Goal: Task Accomplishment & Management: Manage account settings

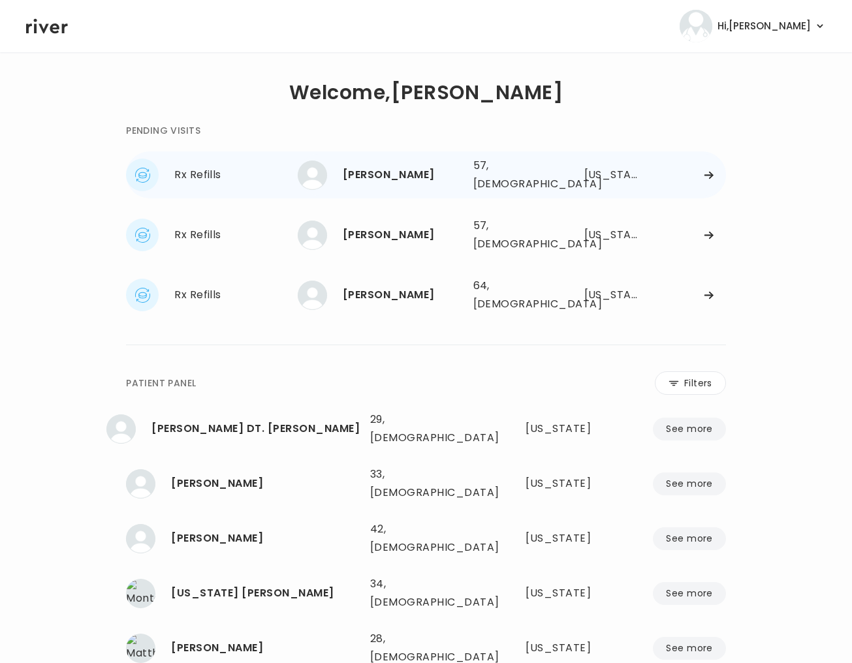
click at [384, 174] on div "[PERSON_NAME]" at bounding box center [403, 175] width 120 height 18
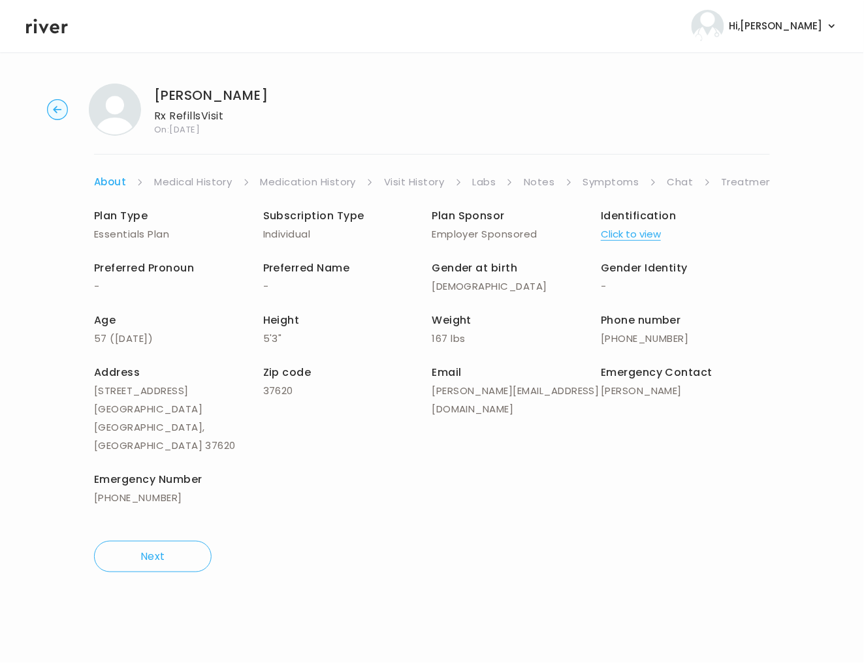
click at [538, 185] on link "Notes" at bounding box center [539, 182] width 31 height 18
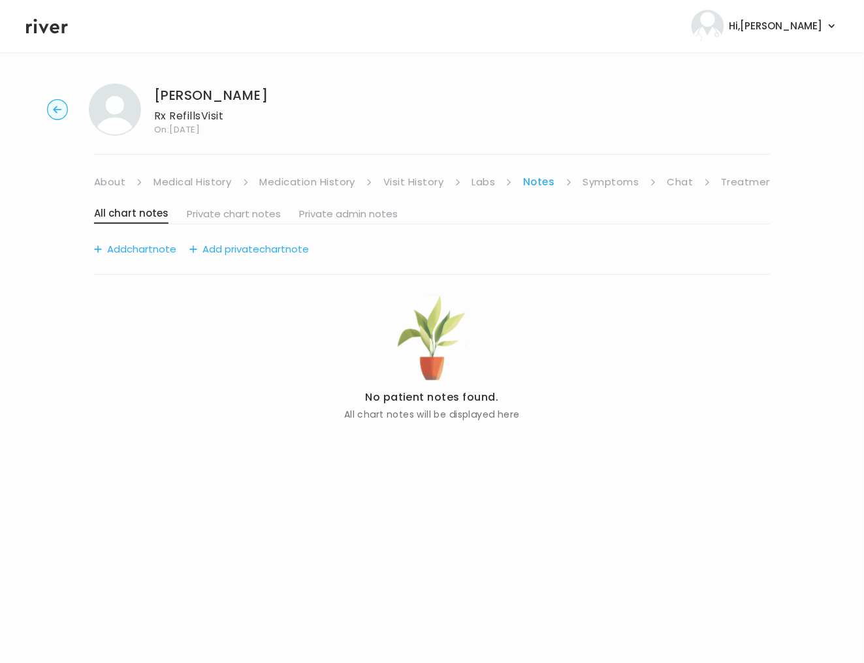
click at [583, 182] on link "Symptoms" at bounding box center [611, 182] width 56 height 18
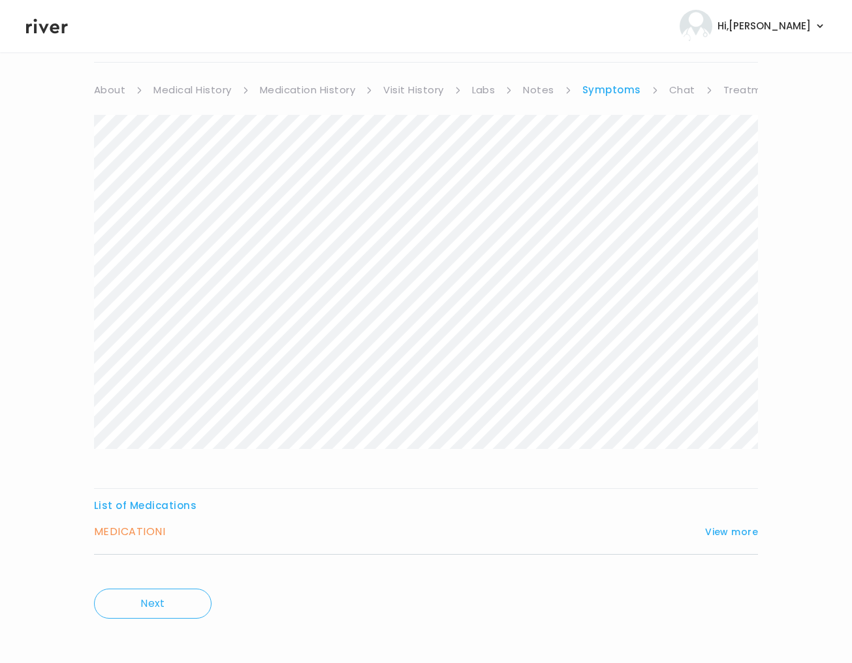
scroll to position [98, 0]
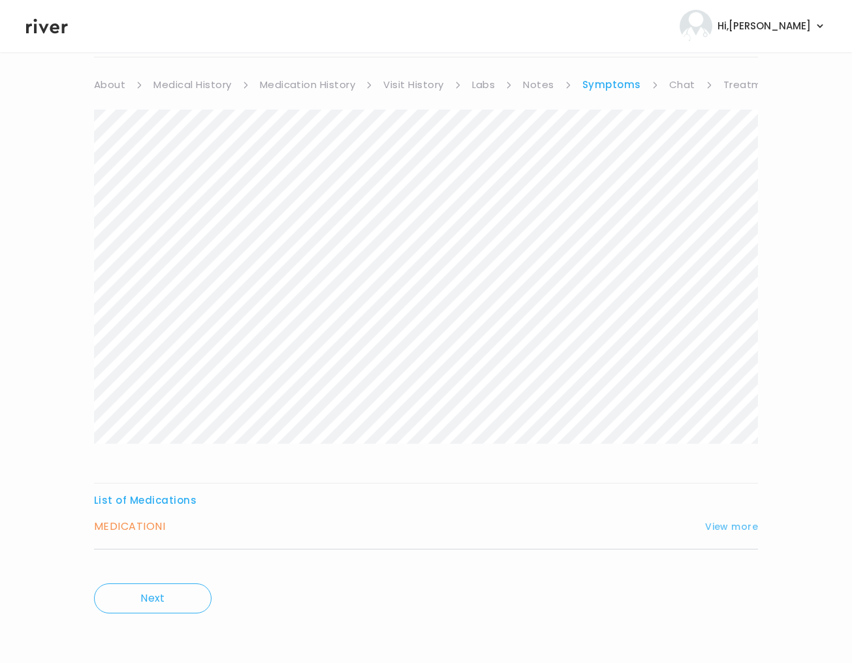
click at [748, 530] on button "View more" at bounding box center [731, 527] width 53 height 16
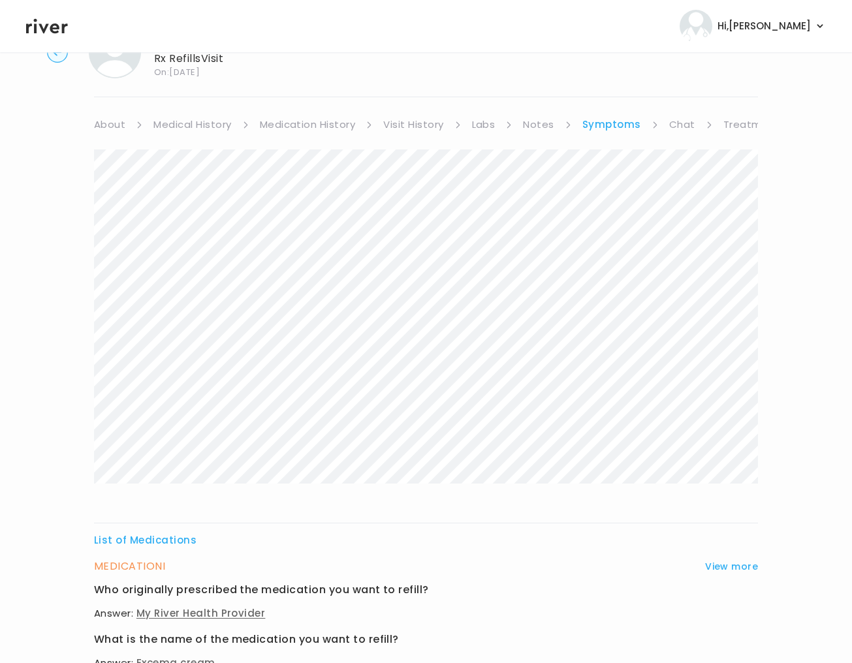
scroll to position [0, 0]
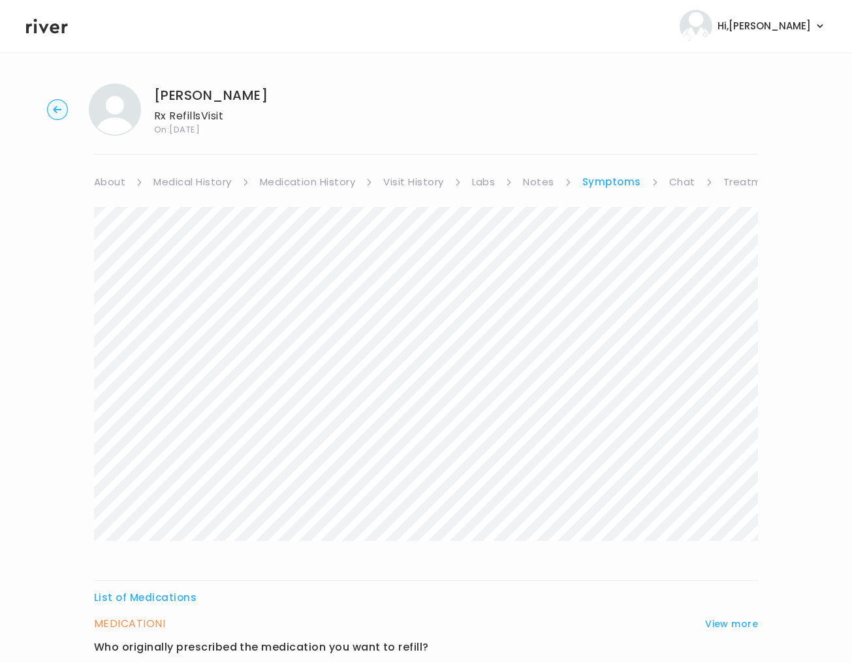
click at [310, 183] on link "Medication History" at bounding box center [308, 182] width 96 height 18
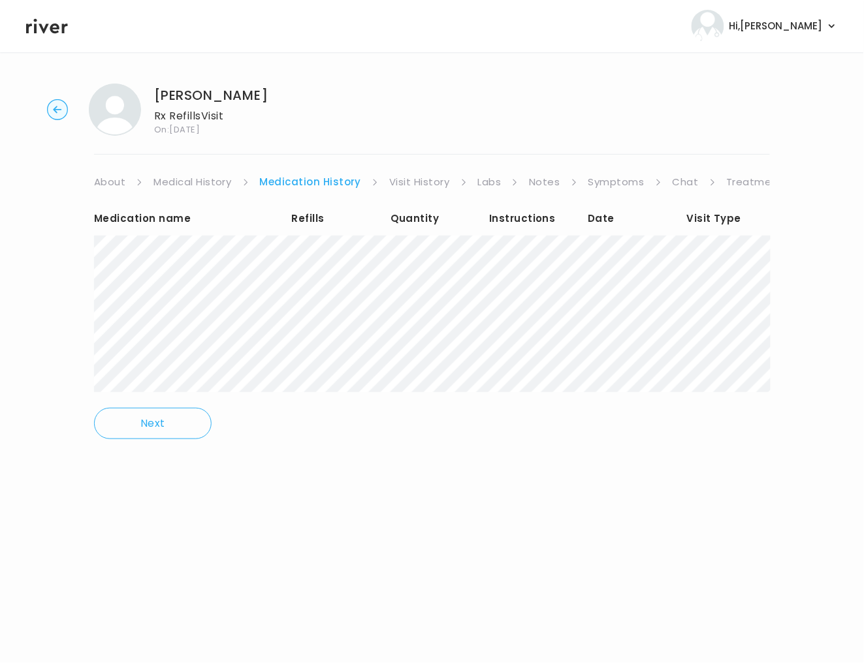
click at [389, 185] on link "Visit History" at bounding box center [419, 182] width 60 height 18
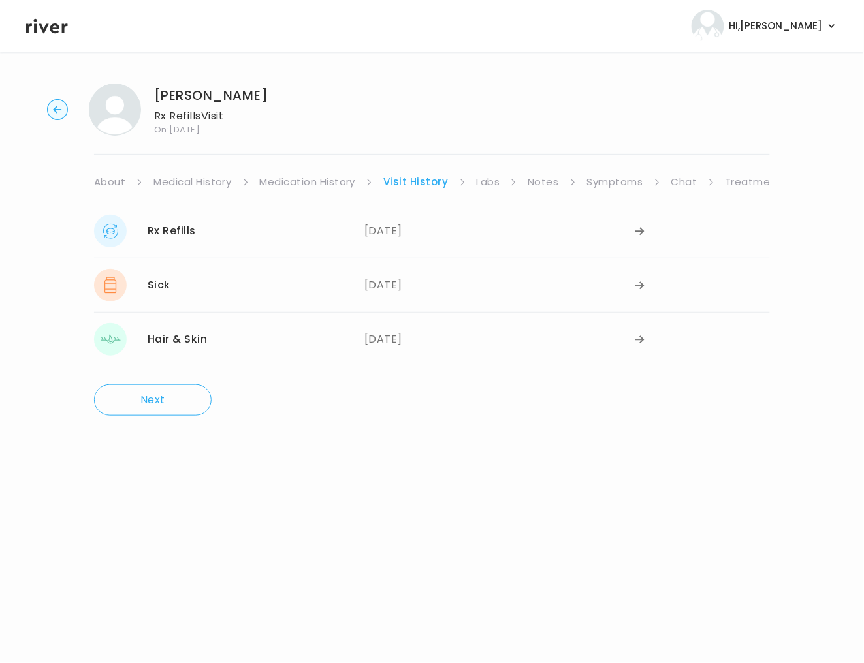
click at [626, 184] on link "Symptoms" at bounding box center [615, 182] width 56 height 18
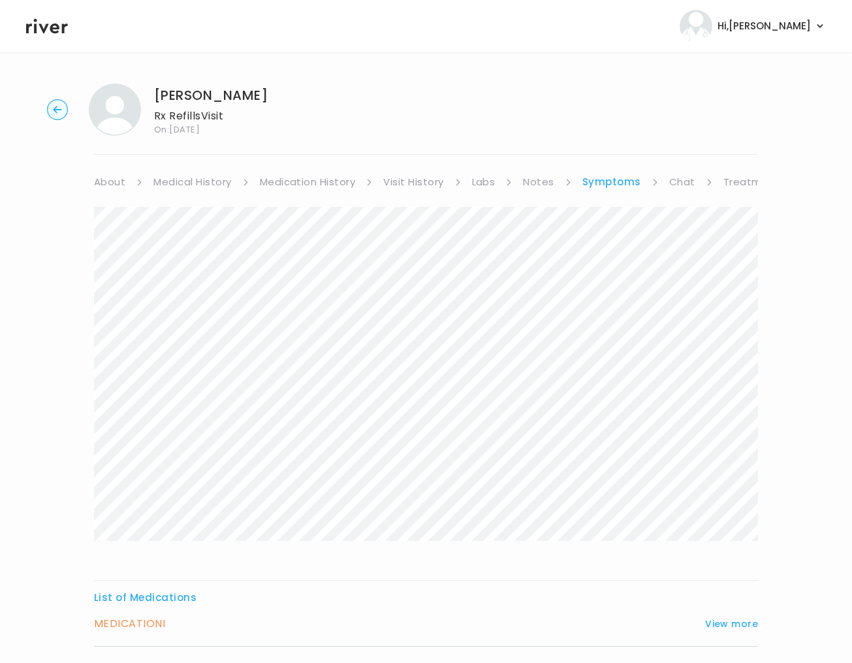
scroll to position [3, 0]
click at [156, 624] on h3 "MEDICATION I" at bounding box center [129, 621] width 71 height 18
click at [744, 626] on button "View more" at bounding box center [731, 621] width 53 height 16
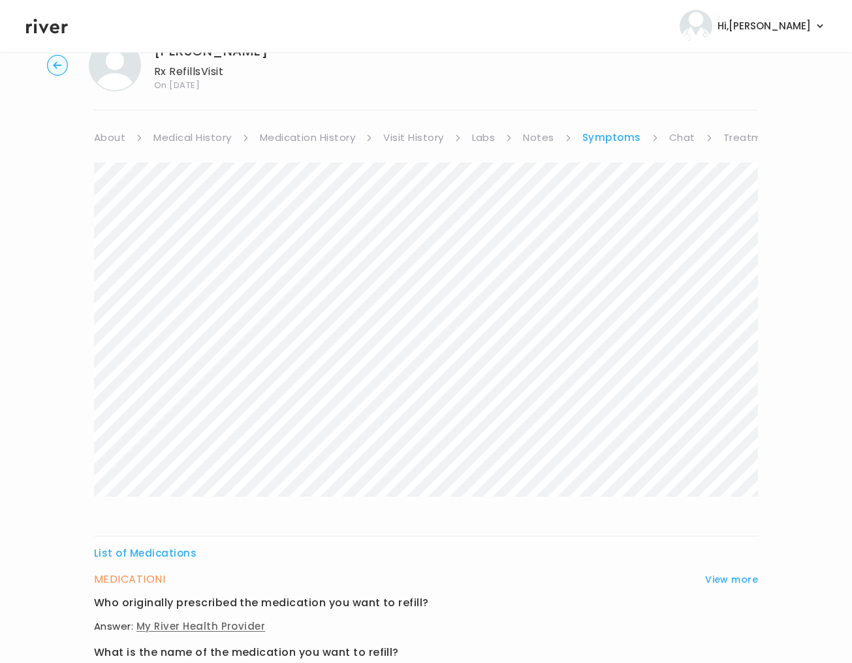
scroll to position [41, 0]
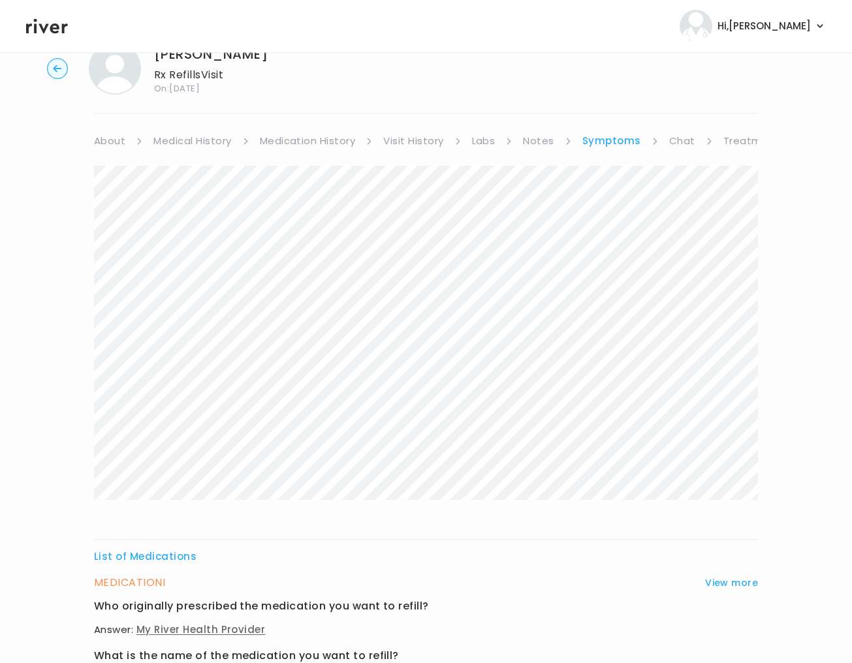
click at [404, 142] on link "Visit History" at bounding box center [413, 141] width 60 height 18
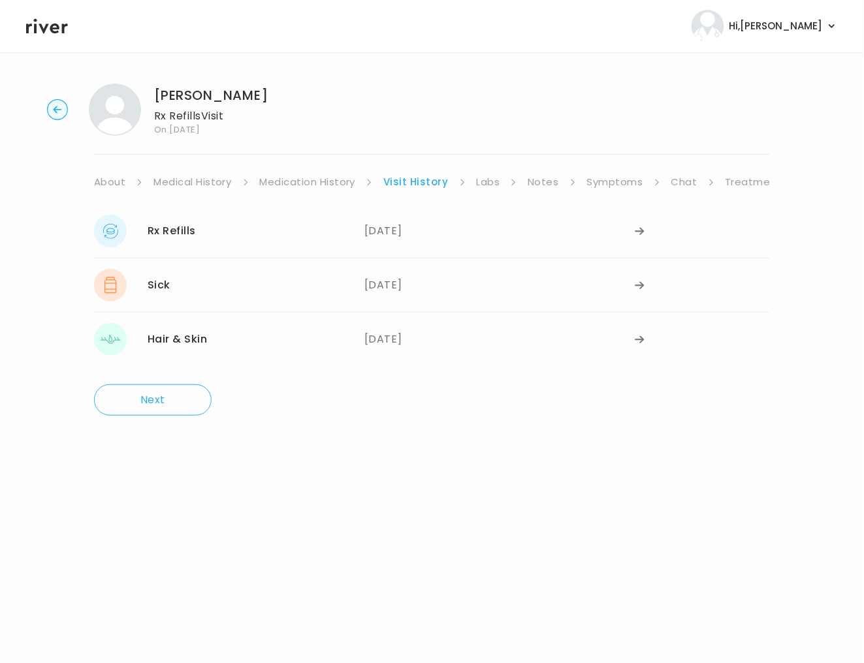
click at [293, 187] on link "Medication History" at bounding box center [308, 182] width 96 height 18
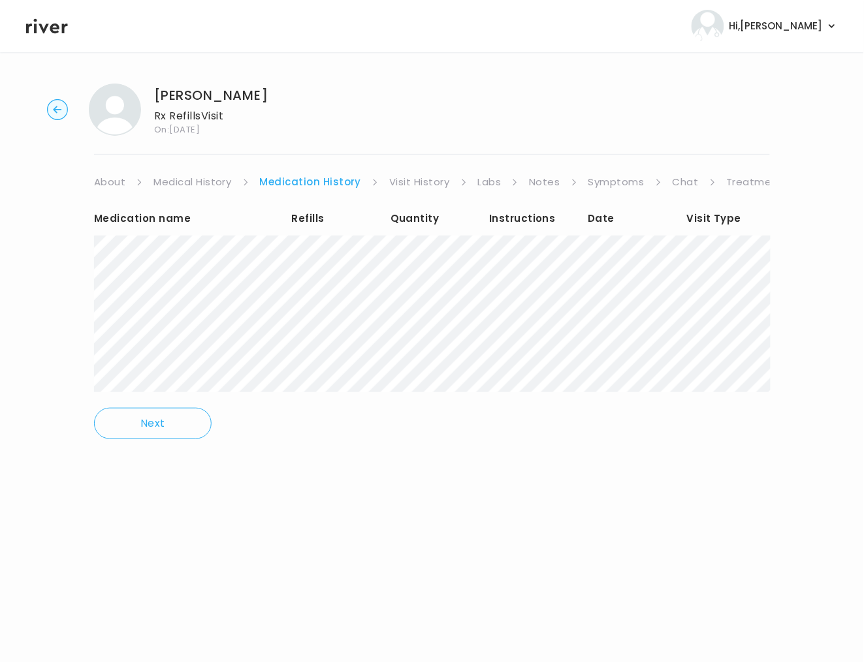
click at [209, 185] on link "Medical History" at bounding box center [192, 182] width 78 height 18
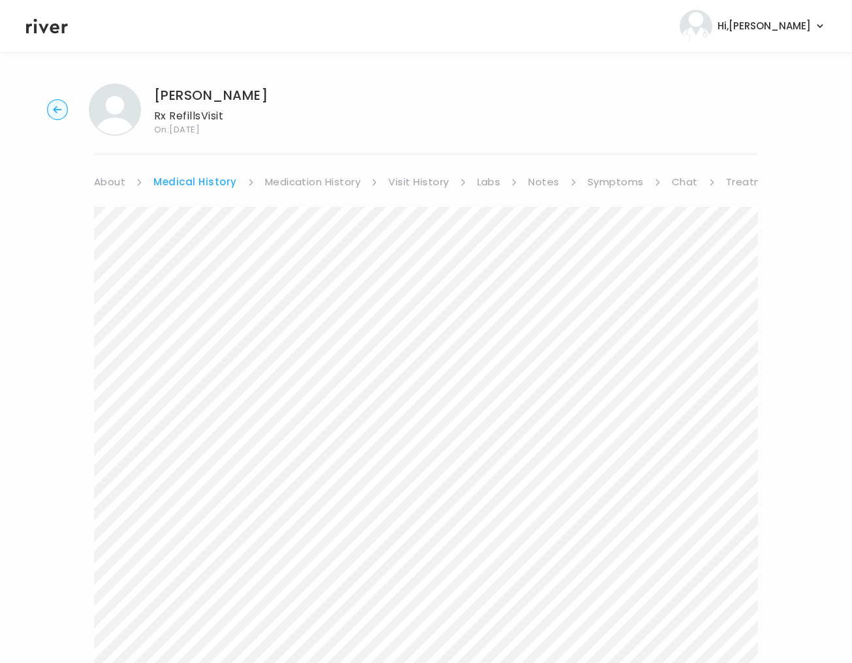
click at [321, 180] on link "Medication History" at bounding box center [313, 182] width 96 height 18
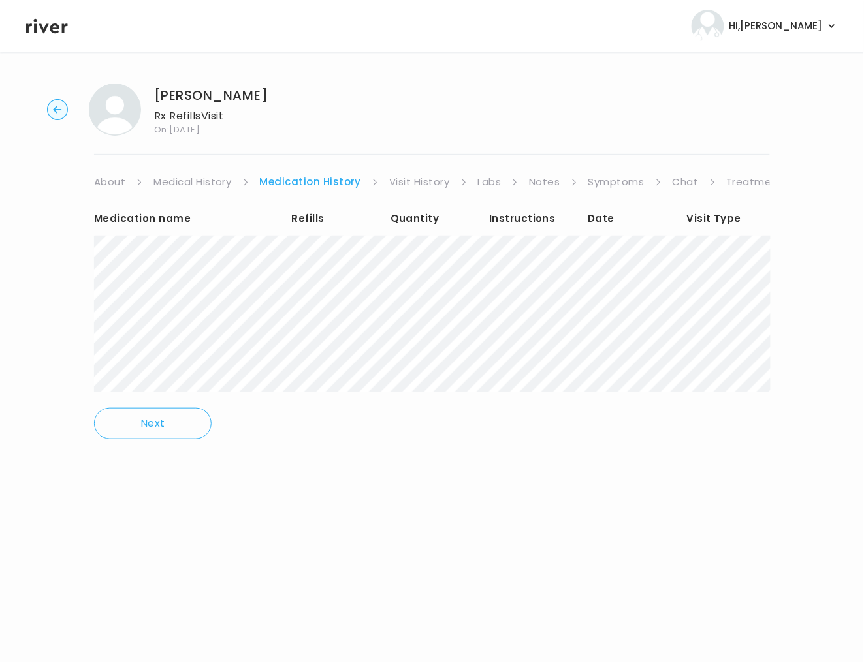
click at [402, 183] on link "Visit History" at bounding box center [419, 182] width 60 height 18
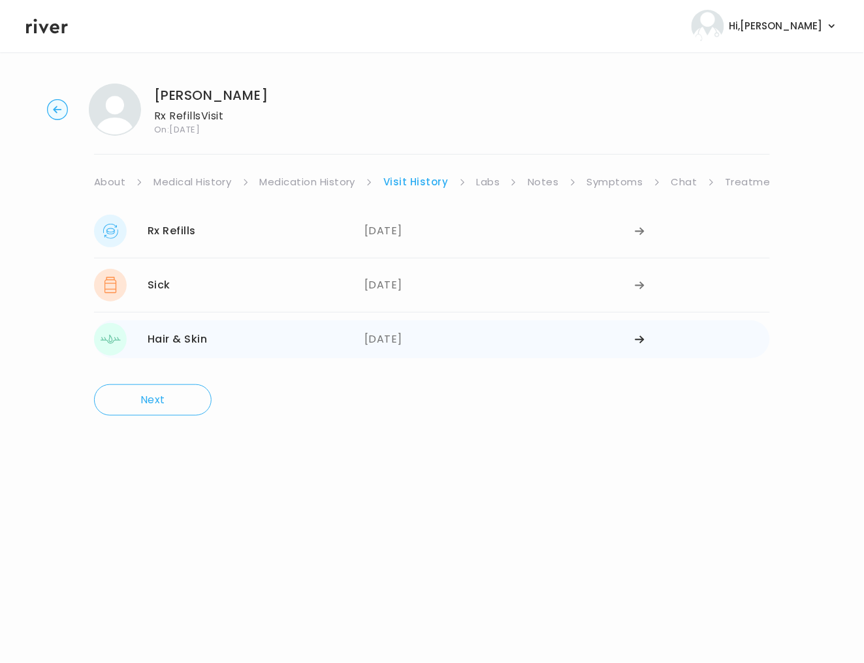
click at [262, 329] on div "Hair & Skin [DATE]" at bounding box center [229, 339] width 270 height 33
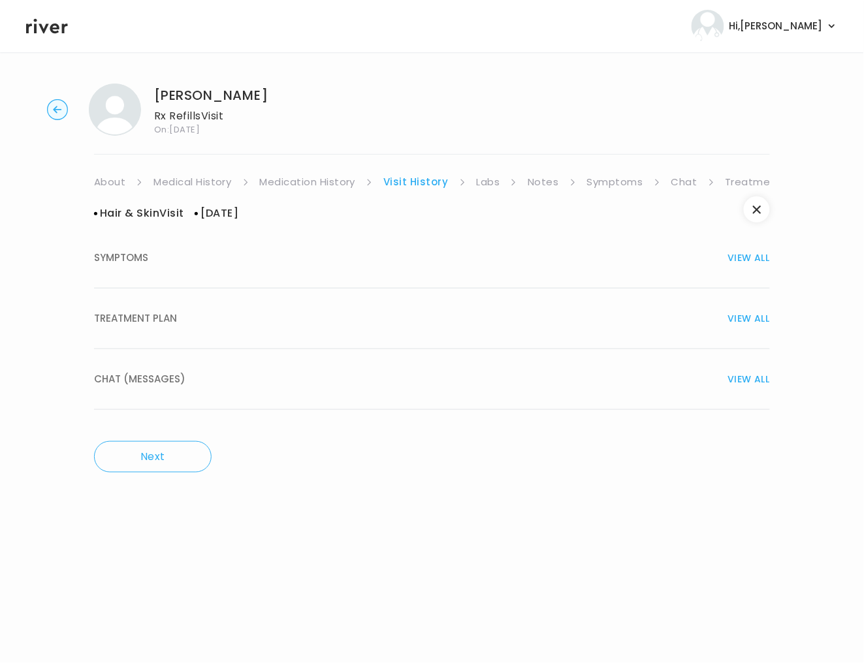
click at [246, 313] on div "TREATMENT PLAN VIEW ALL" at bounding box center [432, 319] width 676 height 18
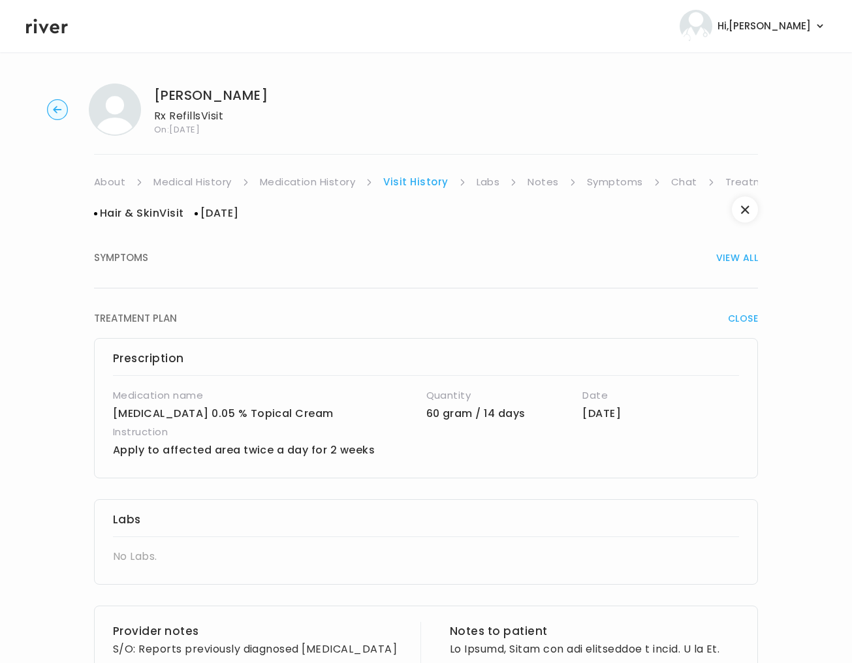
click at [358, 413] on p "[MEDICAL_DATA] 0.05 % Topical Cream" at bounding box center [269, 414] width 313 height 18
click at [538, 182] on link "Notes" at bounding box center [543, 182] width 31 height 18
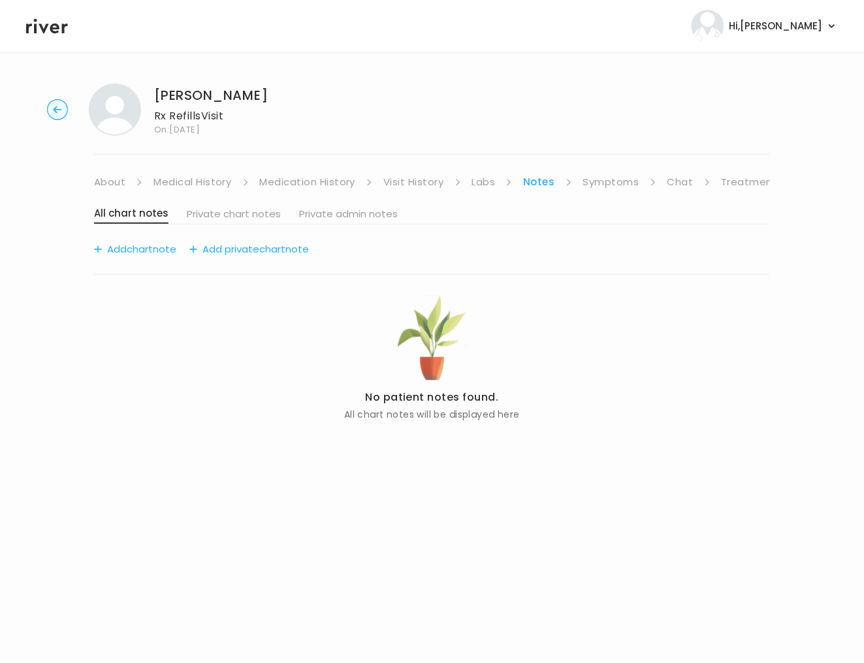
click at [603, 188] on link "Symptoms" at bounding box center [611, 182] width 56 height 18
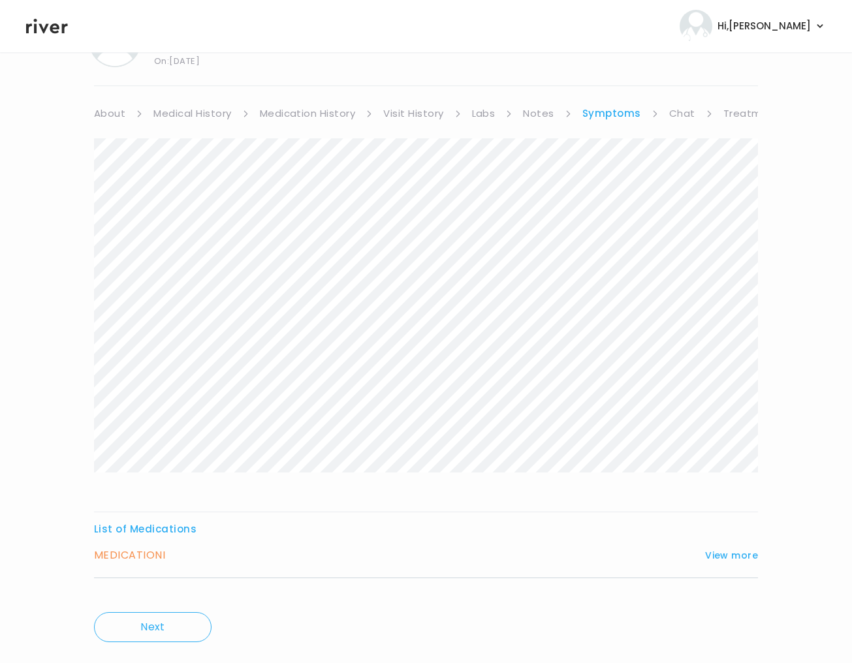
scroll to position [98, 0]
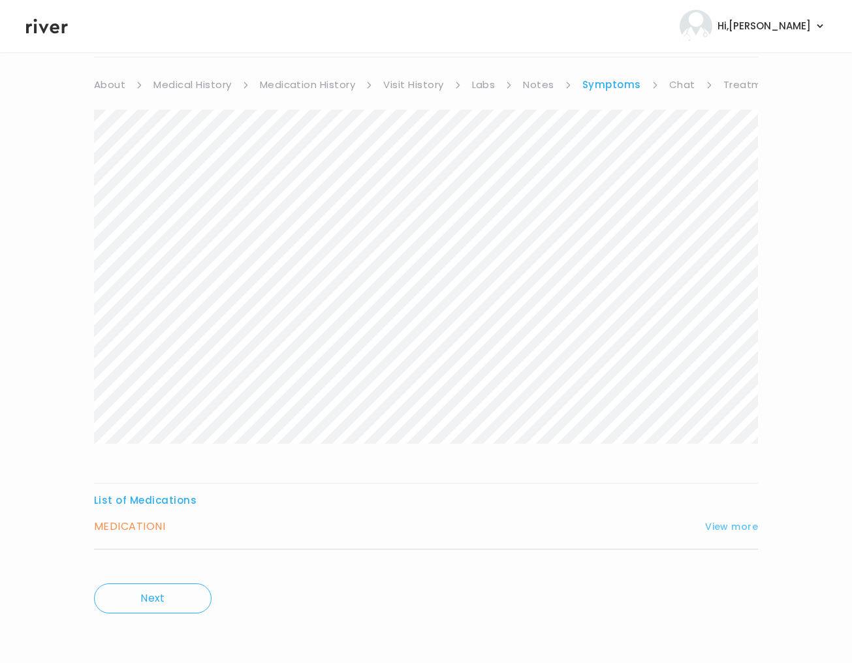
click at [733, 532] on button "View more" at bounding box center [731, 527] width 53 height 16
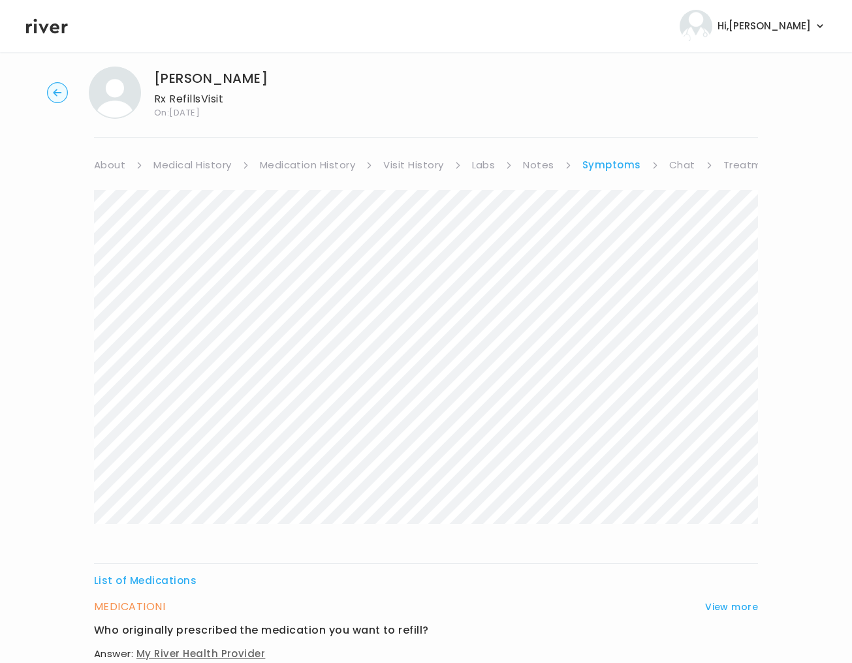
scroll to position [2, 0]
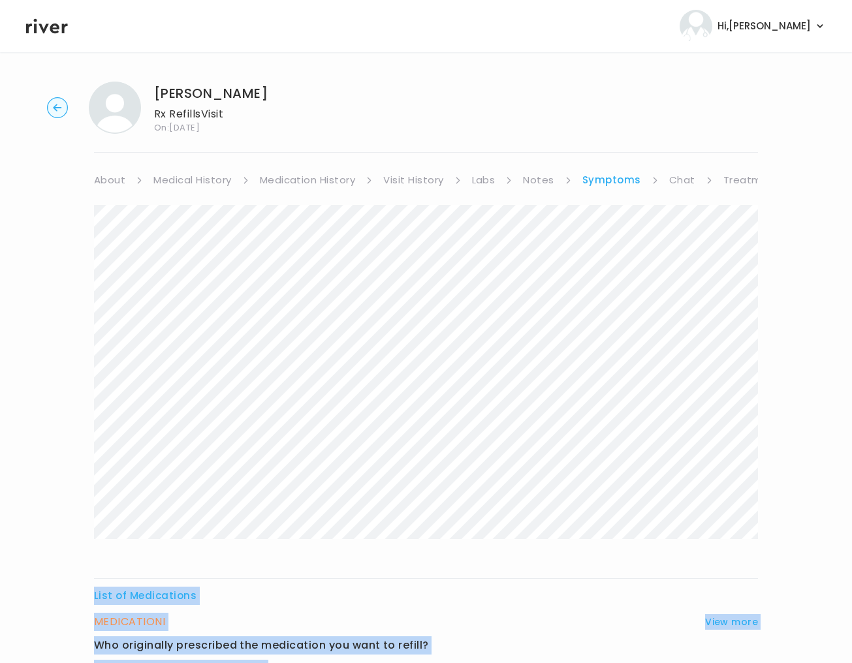
click at [109, 219] on div "List of Medications MEDICATION I View more Who originally prescribed the medica…" at bounding box center [426, 582] width 664 height 754
copy div "List of Medications MEDICATION I View more Who originally prescribed the medica…"
click at [746, 179] on link "Treatment Plan" at bounding box center [764, 180] width 81 height 18
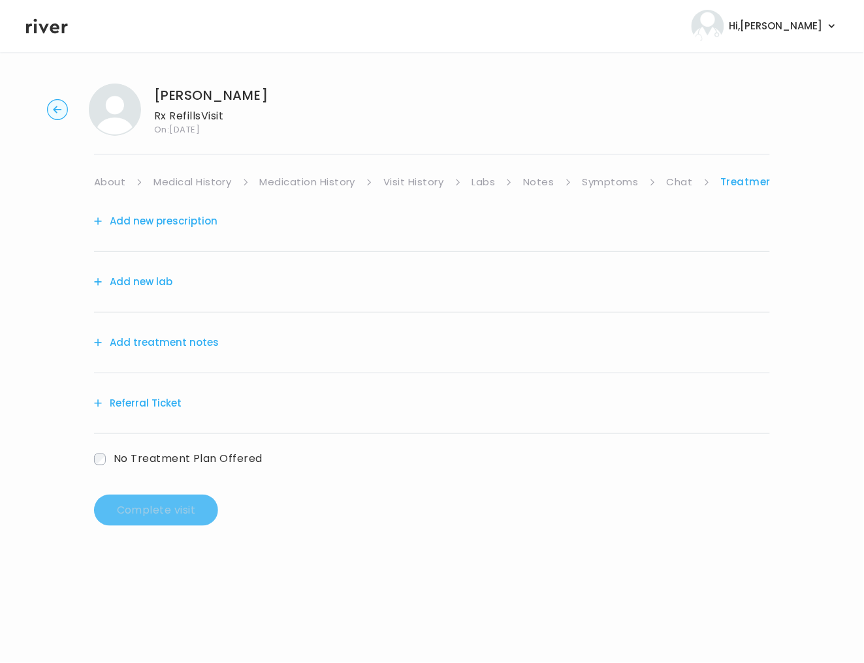
click at [197, 340] on button "Add treatment notes" at bounding box center [156, 343] width 125 height 18
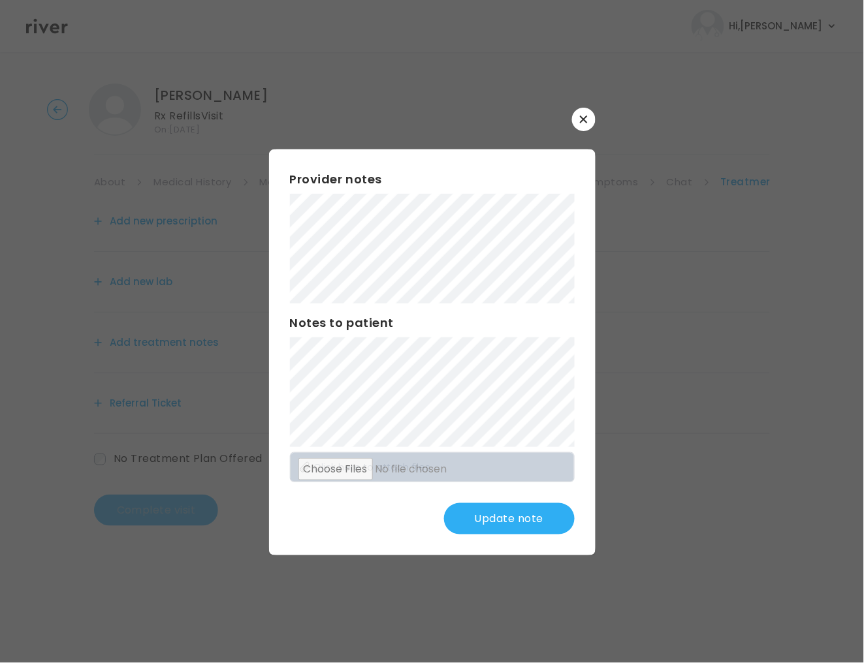
click at [469, 515] on button "Update note" at bounding box center [509, 518] width 131 height 31
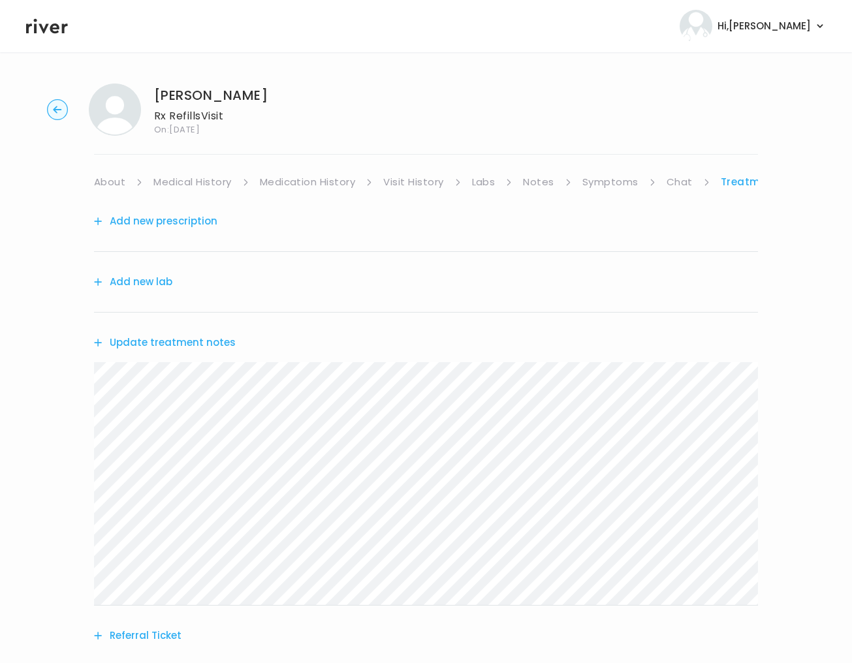
click at [330, 182] on link "Medication History" at bounding box center [308, 182] width 96 height 18
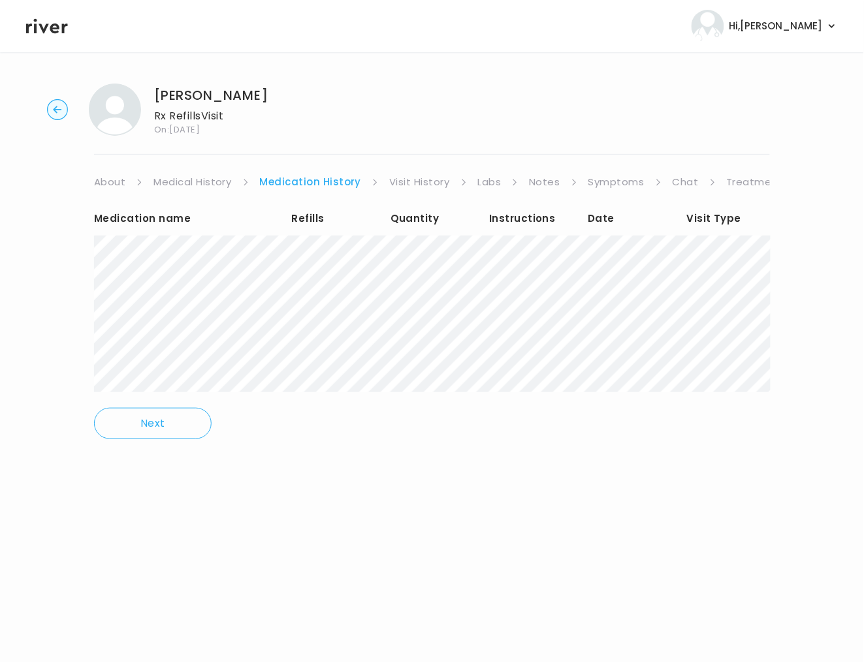
click at [404, 182] on link "Visit History" at bounding box center [419, 182] width 60 height 18
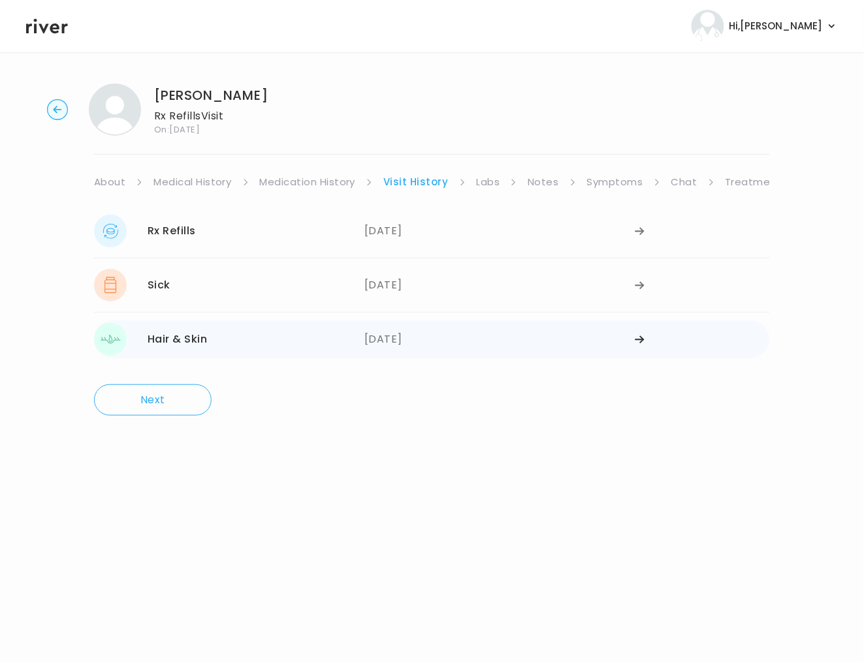
click at [611, 341] on div "[DATE]" at bounding box center [499, 339] width 270 height 33
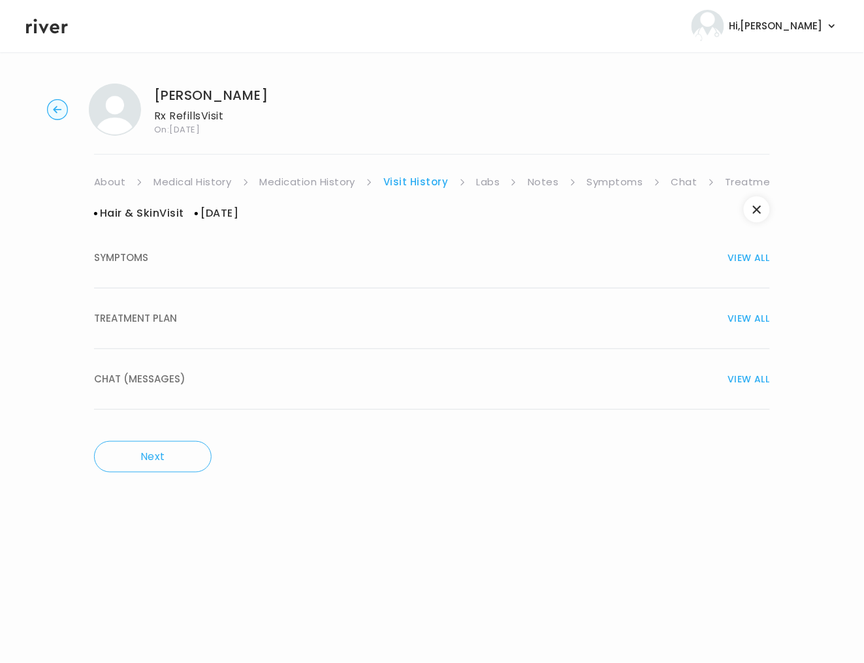
click at [271, 317] on div "TREATMENT PLAN VIEW ALL" at bounding box center [432, 319] width 676 height 18
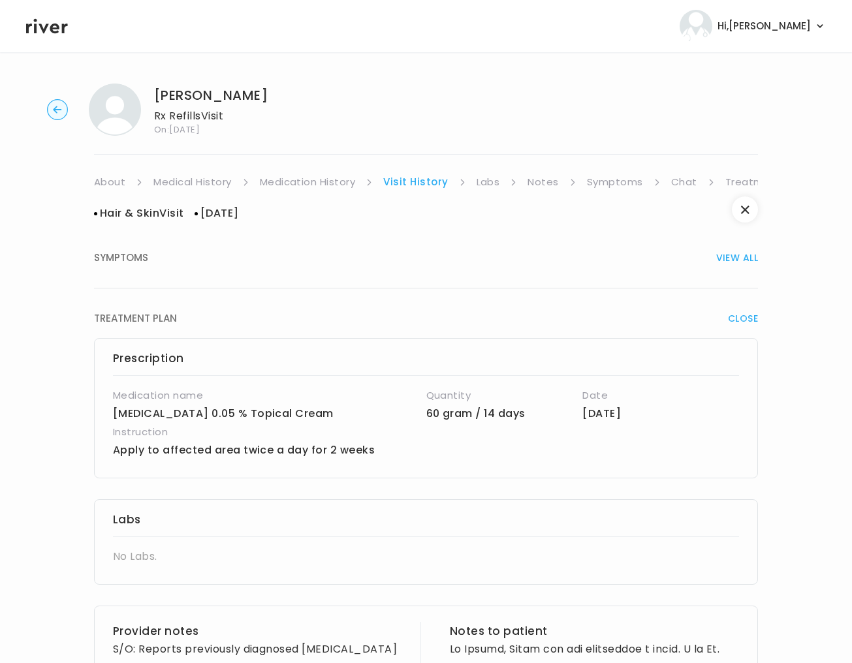
click at [746, 182] on link "Treatment Plan" at bounding box center [765, 182] width 81 height 18
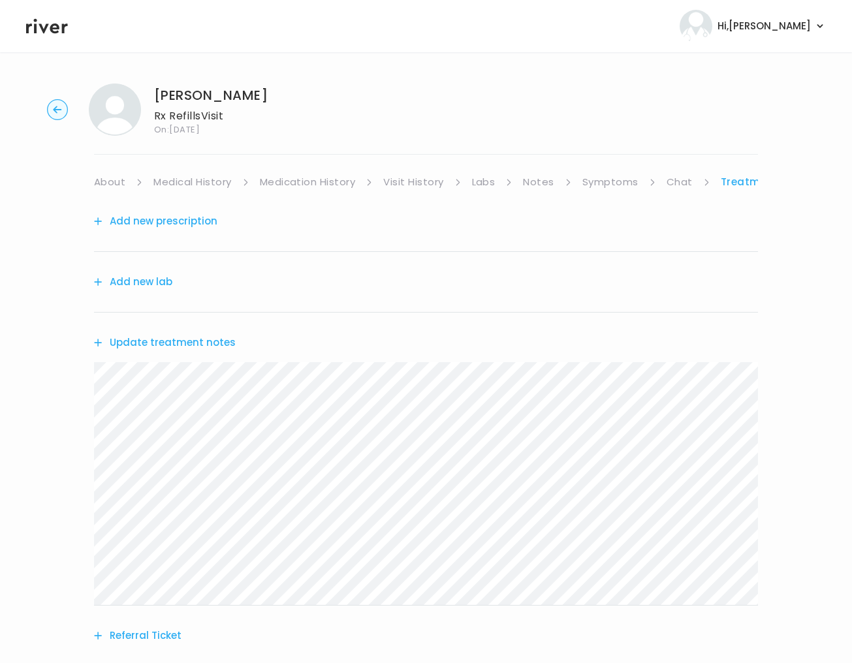
click at [147, 219] on button "Add new prescription" at bounding box center [155, 221] width 123 height 18
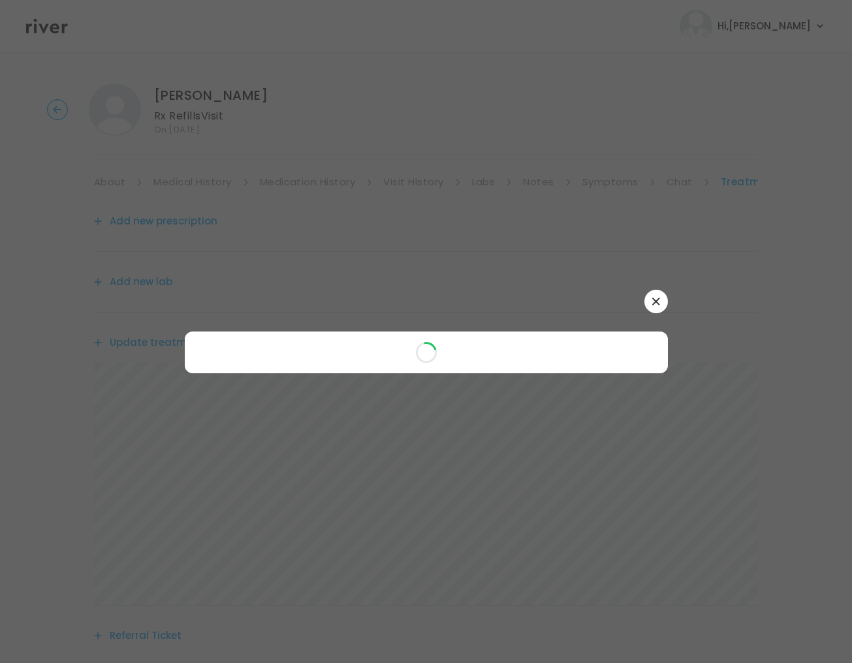
click at [148, 219] on div at bounding box center [426, 331] width 852 height 663
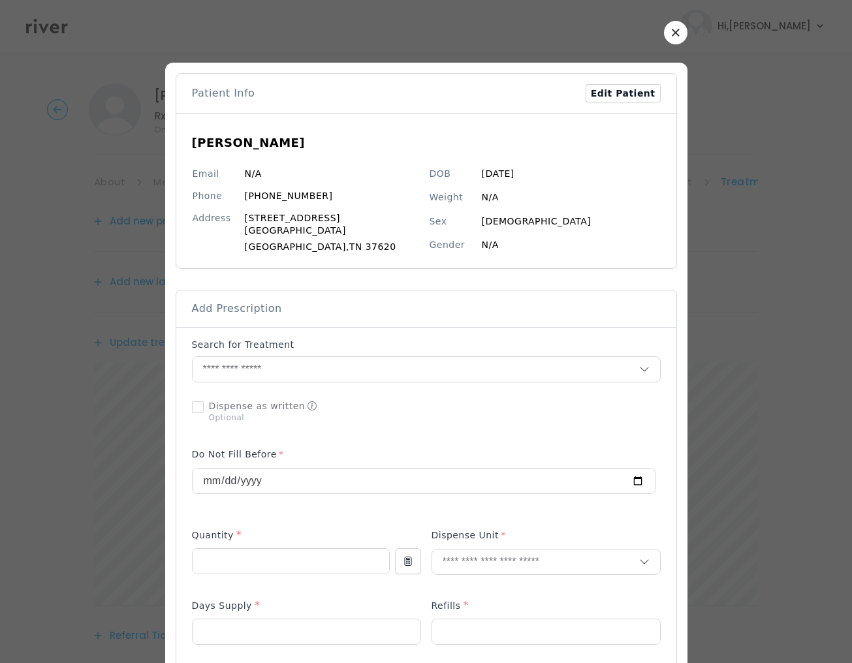
click at [247, 306] on span "Add Prescription" at bounding box center [237, 309] width 90 height 14
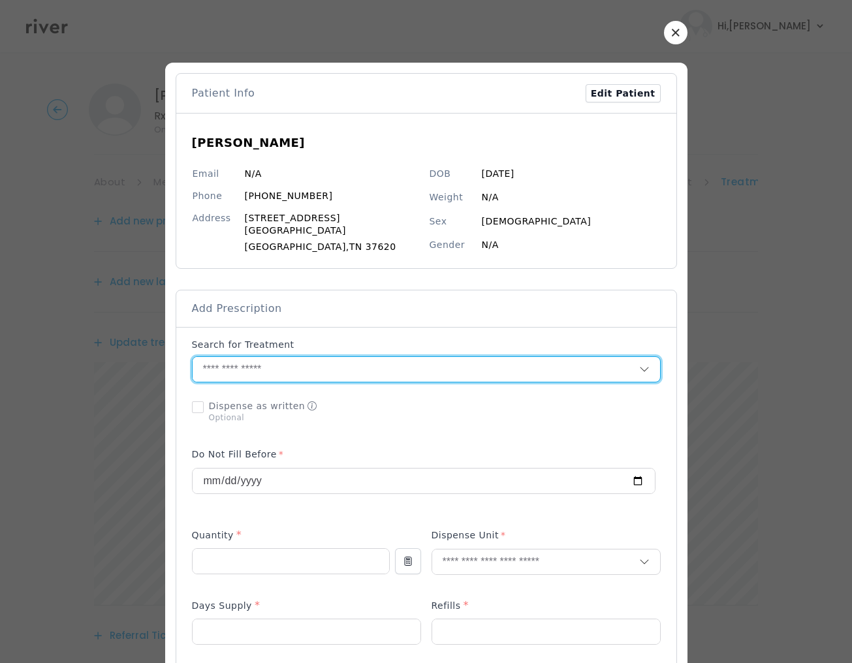
click at [242, 357] on input "text" at bounding box center [416, 369] width 447 height 25
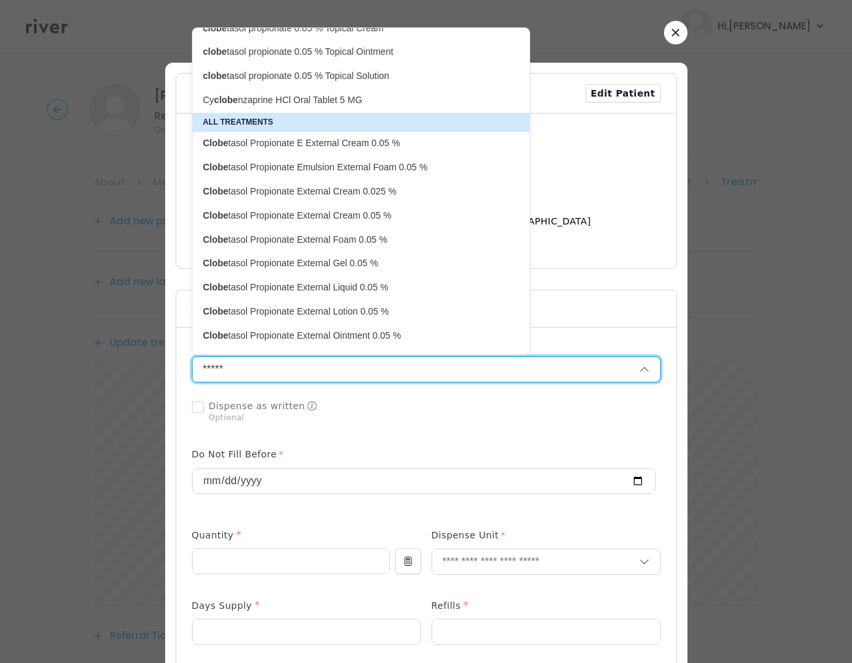
scroll to position [24, 0]
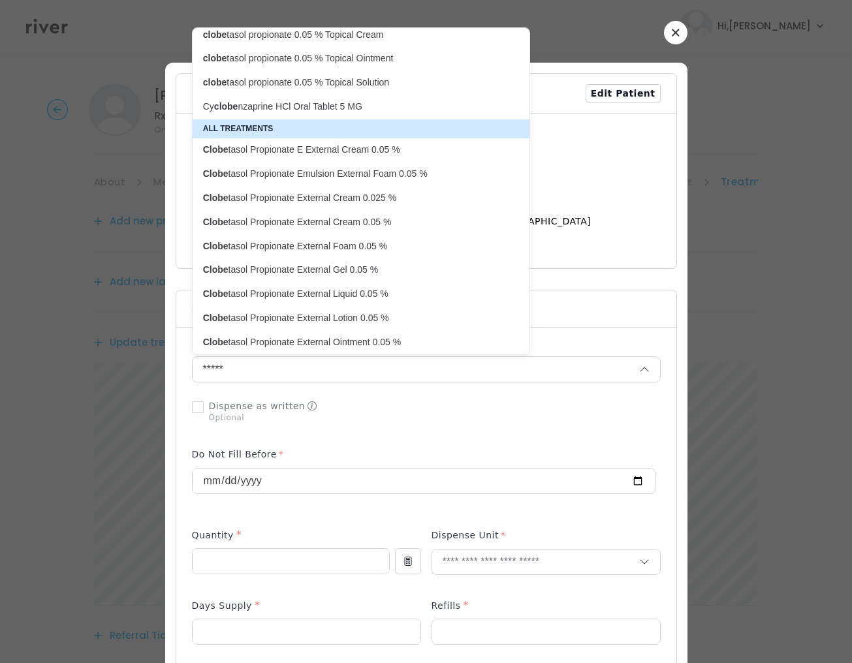
click at [343, 144] on p "Clobe tasol Propionate E External Cream 0.05 %" at bounding box center [353, 150] width 300 height 12
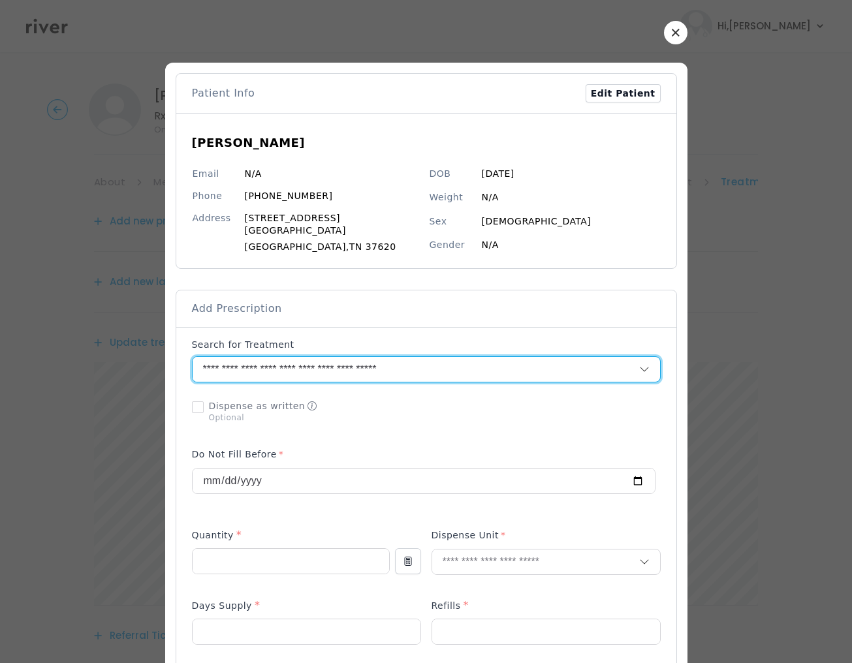
click at [463, 368] on input "**********" at bounding box center [400, 369] width 415 height 25
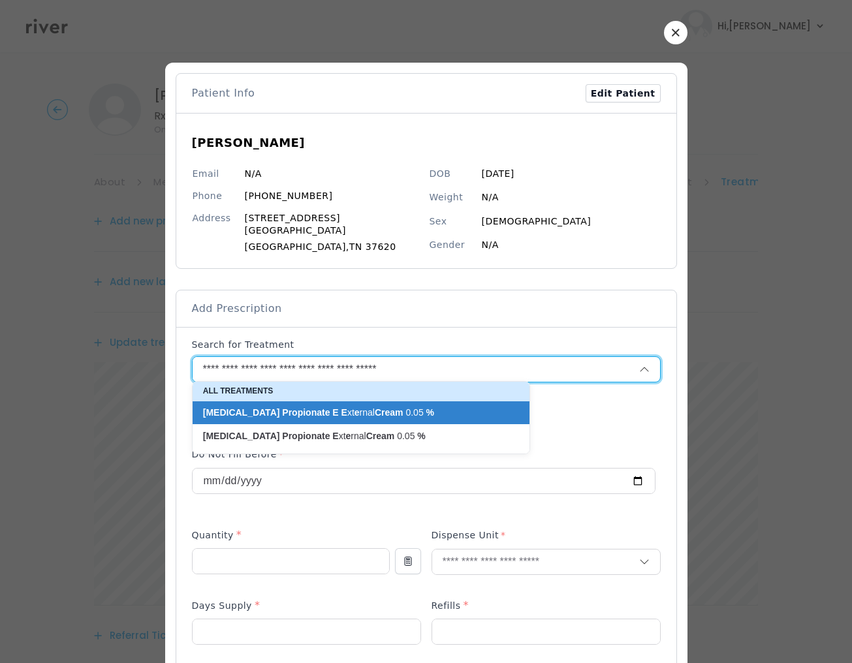
paste input "**********"
type input "**********"
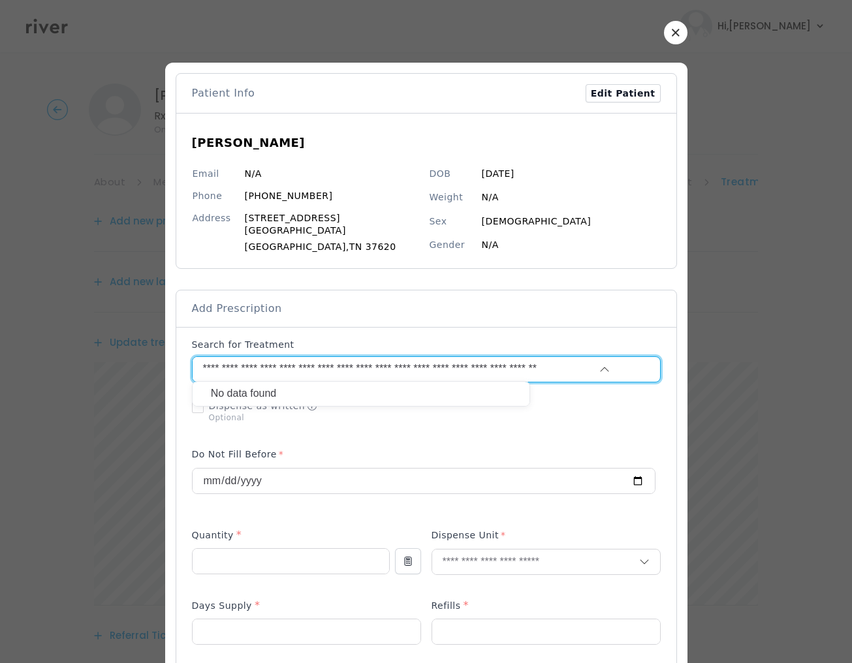
drag, startPoint x: 365, startPoint y: 363, endPoint x: 368, endPoint y: 373, distance: 10.1
click at [365, 364] on input "**********" at bounding box center [380, 369] width 375 height 25
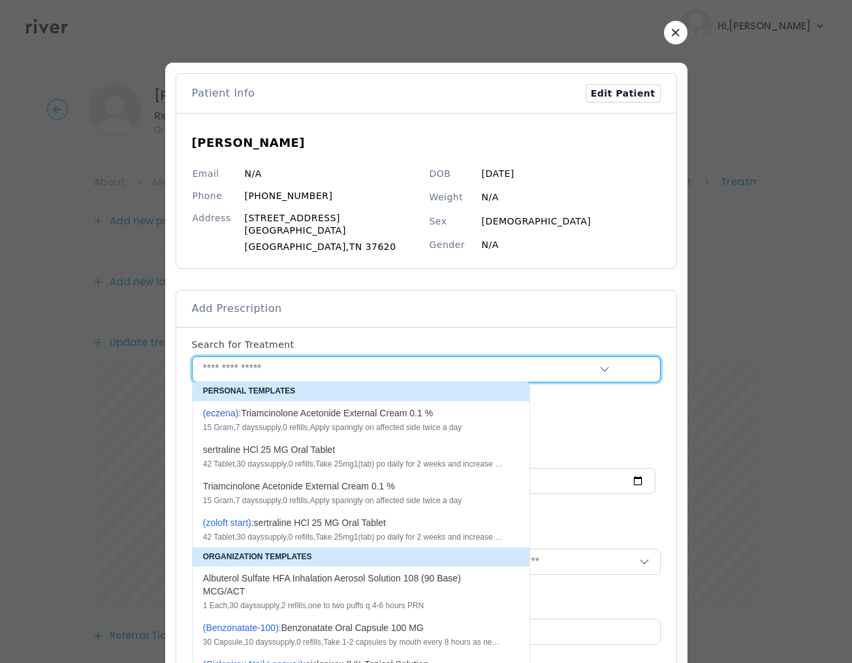
scroll to position [0, 0]
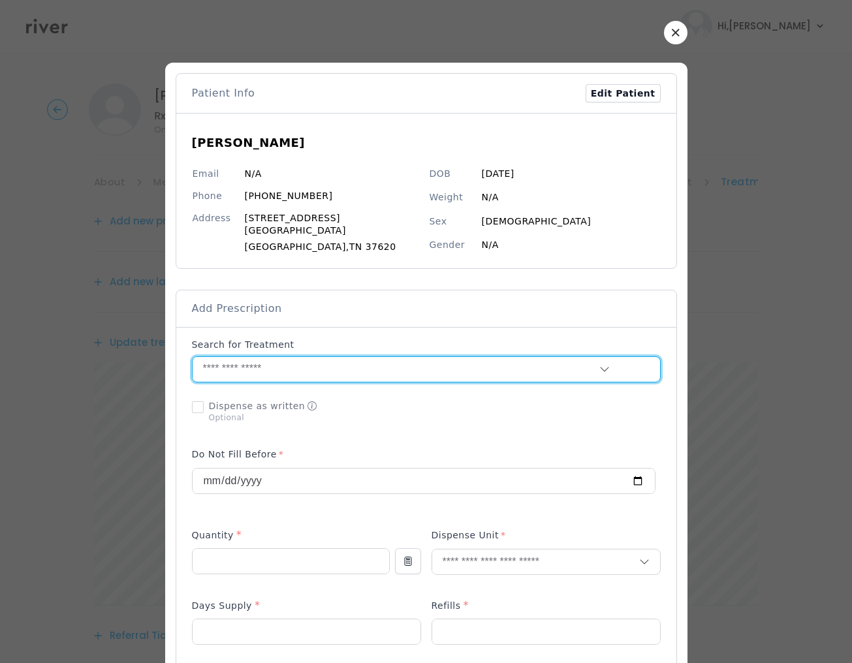
click at [317, 362] on input "text" at bounding box center [396, 369] width 407 height 25
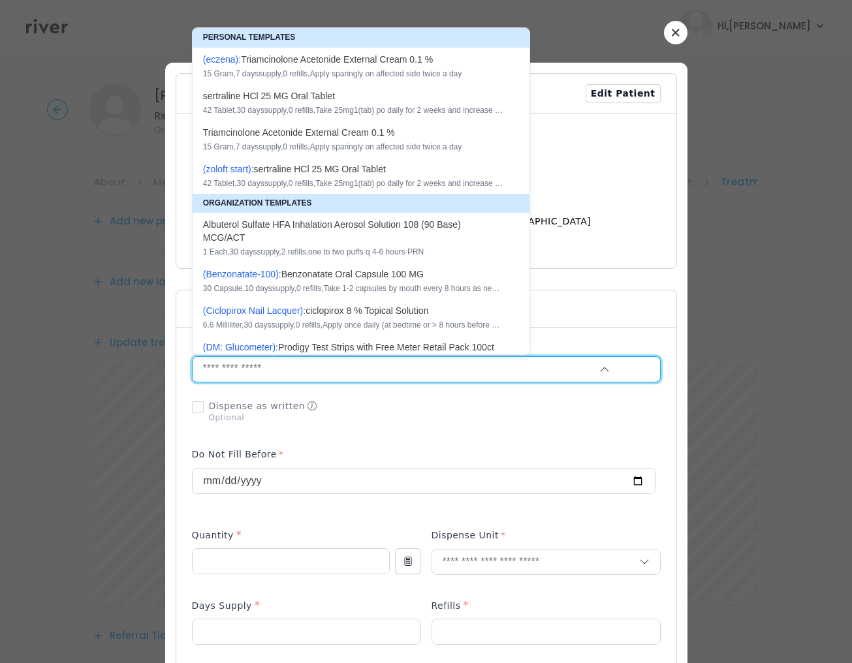
paste input "**********"
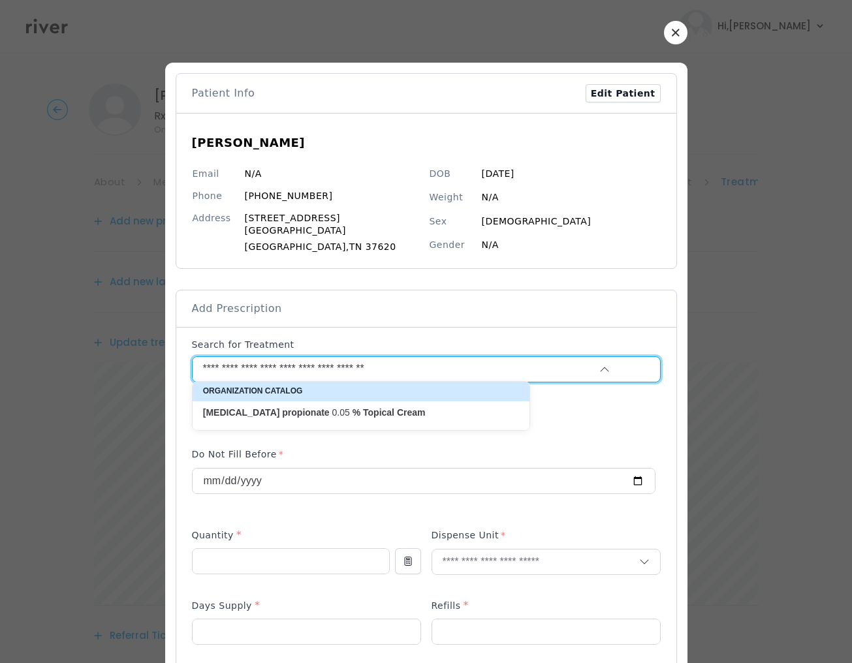
type input "**********"
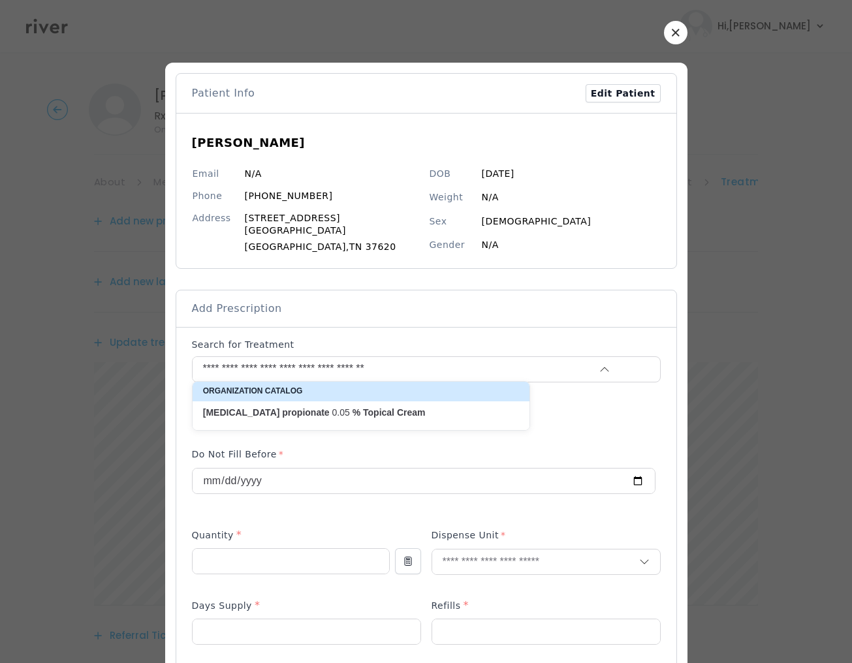
click at [397, 417] on strong "Cream" at bounding box center [411, 412] width 29 height 10
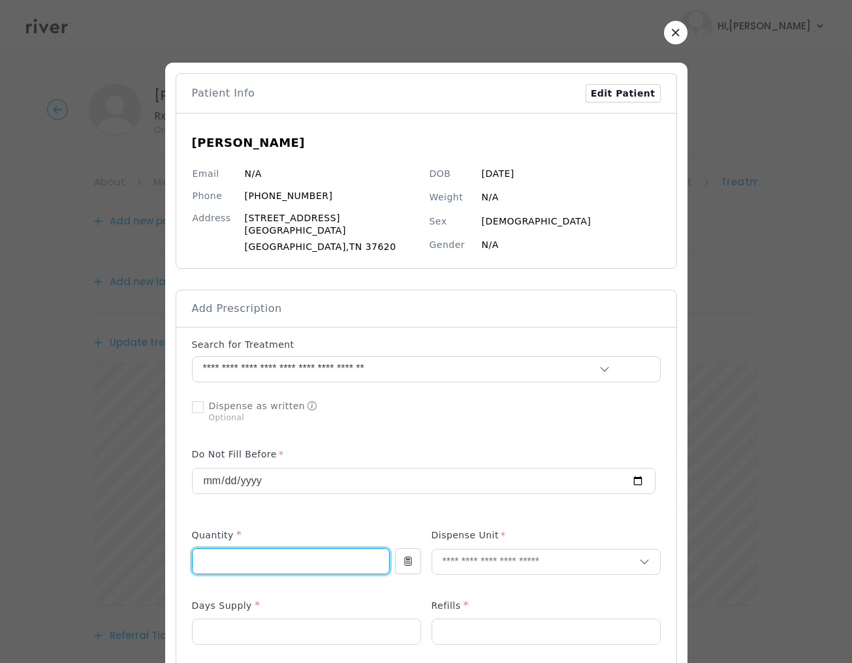
click at [254, 558] on input "number" at bounding box center [291, 561] width 197 height 25
type input "**"
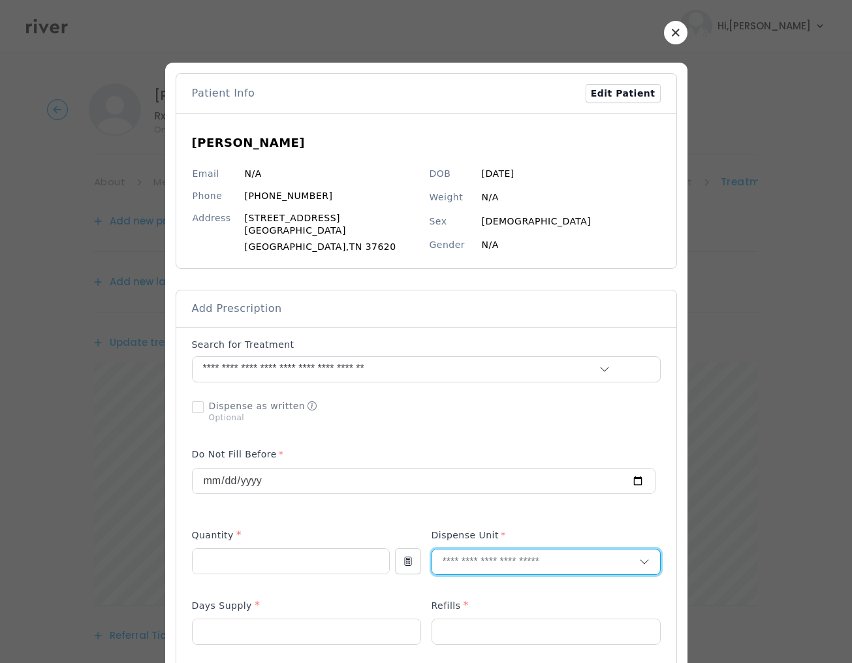
click at [469, 552] on input "text" at bounding box center [535, 562] width 207 height 25
type input "*"
click at [477, 423] on p "Gram" at bounding box center [516, 426] width 172 height 19
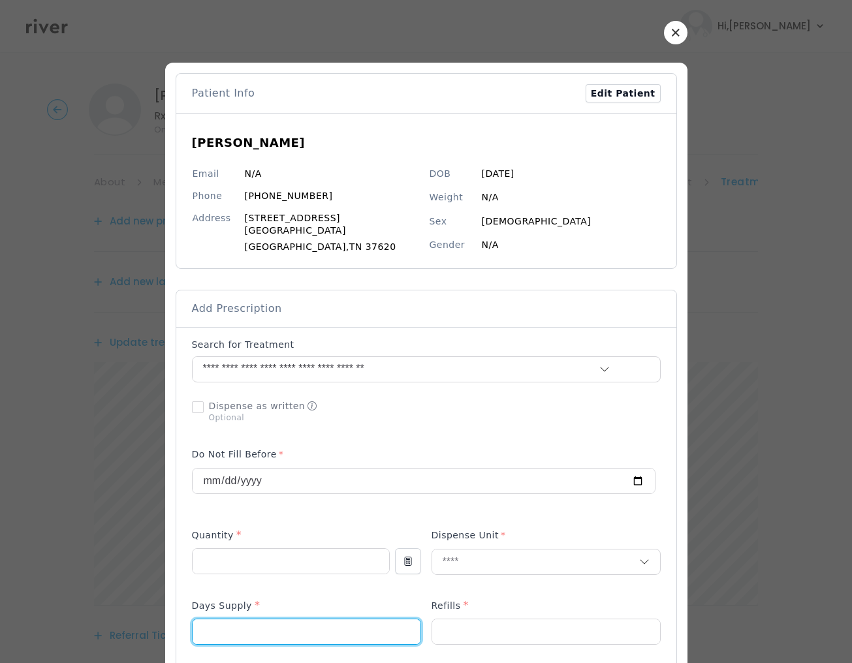
click at [252, 622] on input "number" at bounding box center [307, 632] width 228 height 25
type input "**"
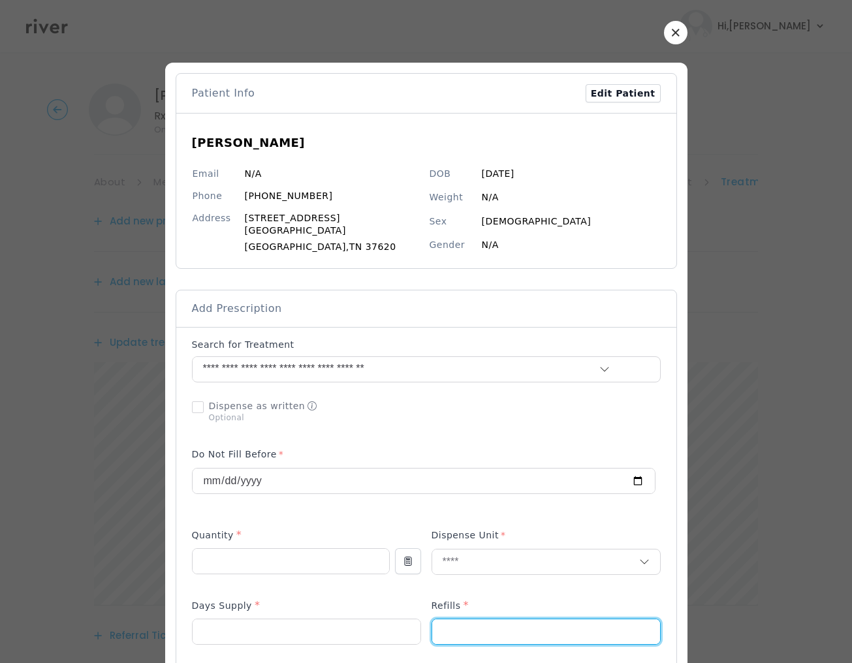
click at [451, 623] on input "number" at bounding box center [546, 632] width 228 height 25
type input "*"
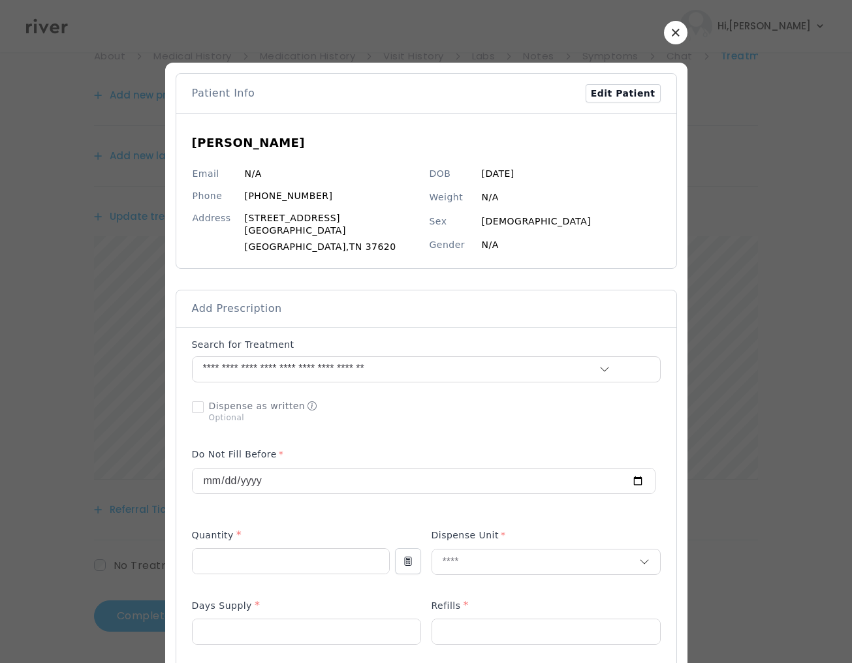
scroll to position [454, 0]
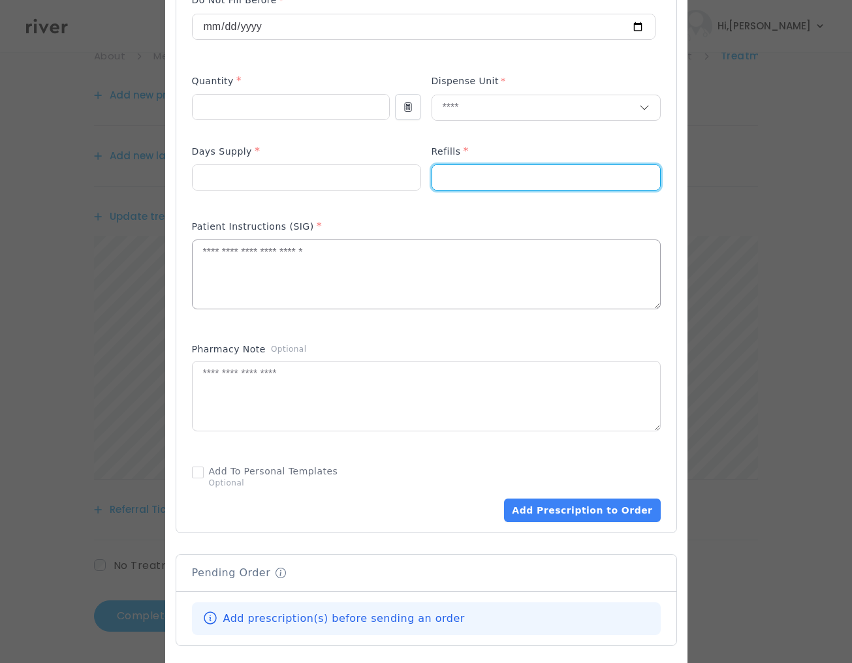
click at [243, 277] on textarea at bounding box center [427, 274] width 468 height 69
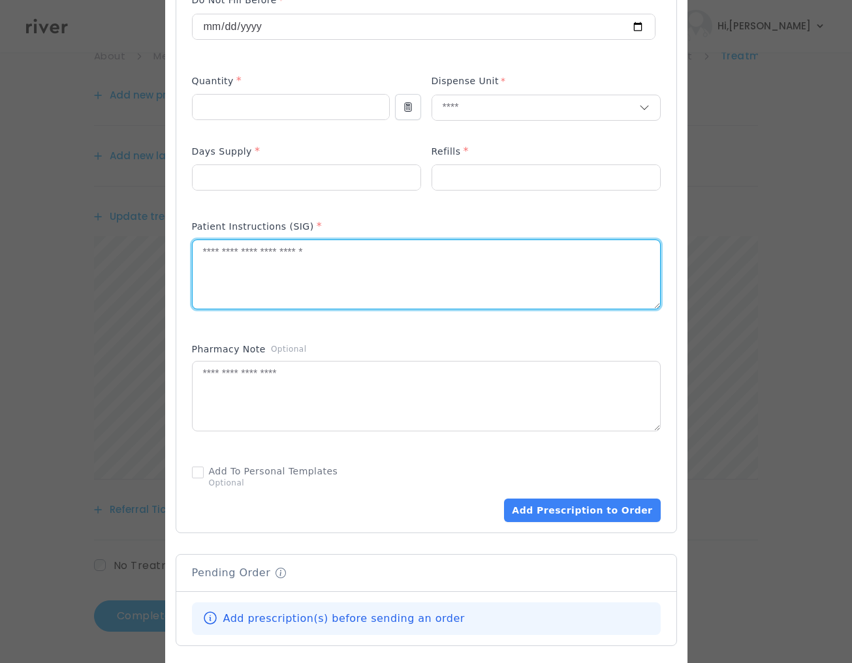
click at [243, 277] on textarea at bounding box center [427, 274] width 468 height 69
type textarea "**********"
click at [554, 499] on button "Add Prescription to Order" at bounding box center [582, 511] width 156 height 24
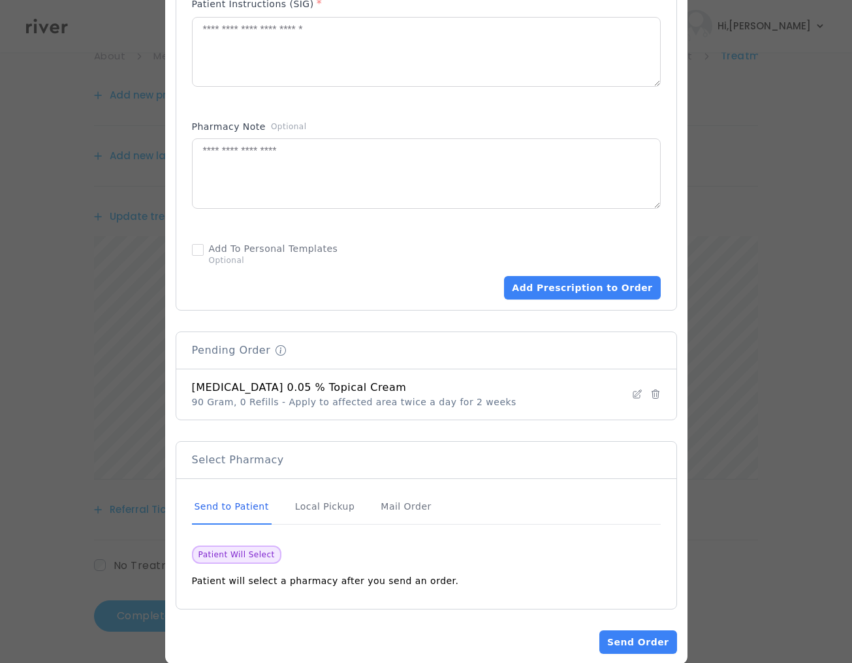
scroll to position [695, 0]
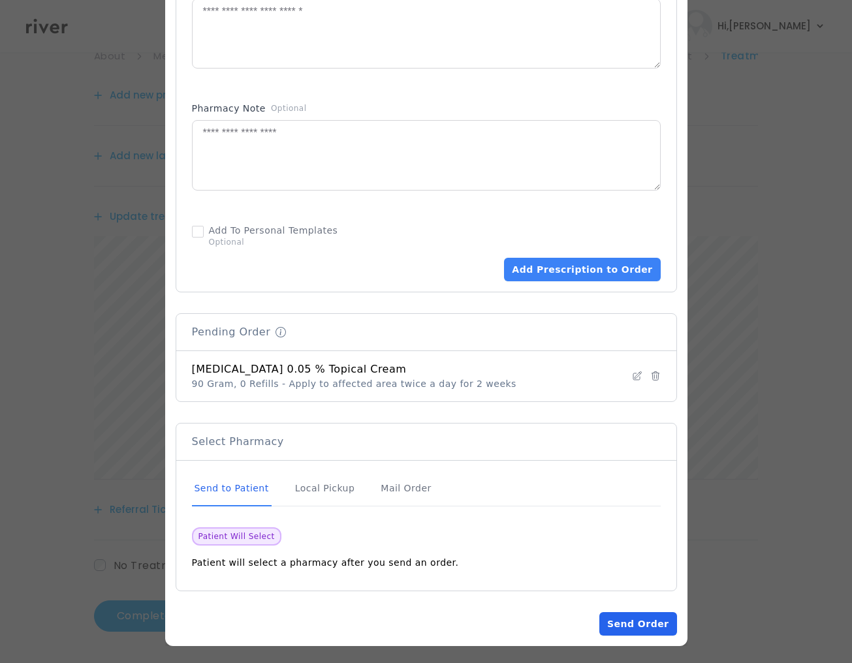
click at [613, 620] on button "Send Order" at bounding box center [637, 625] width 77 height 24
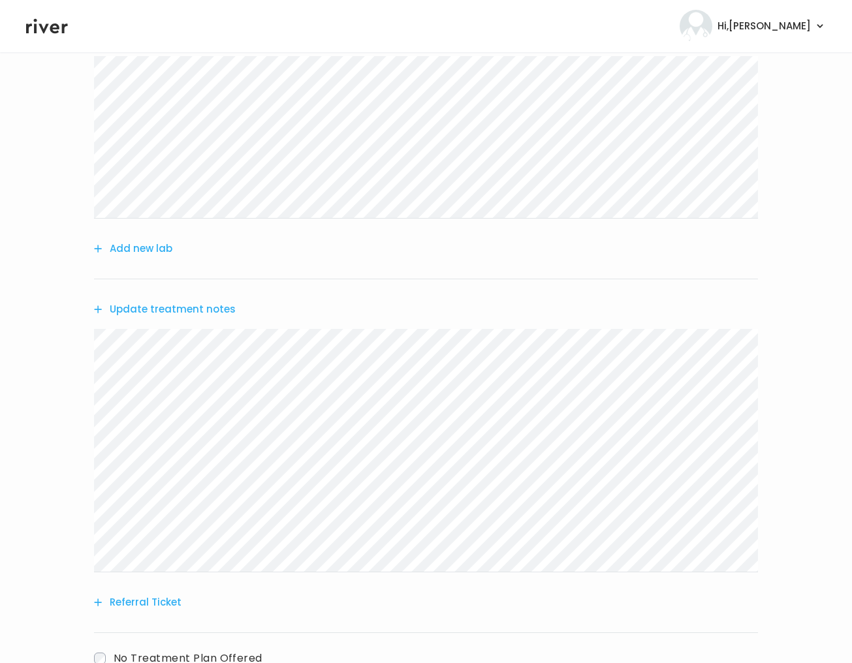
scroll to position [0, 0]
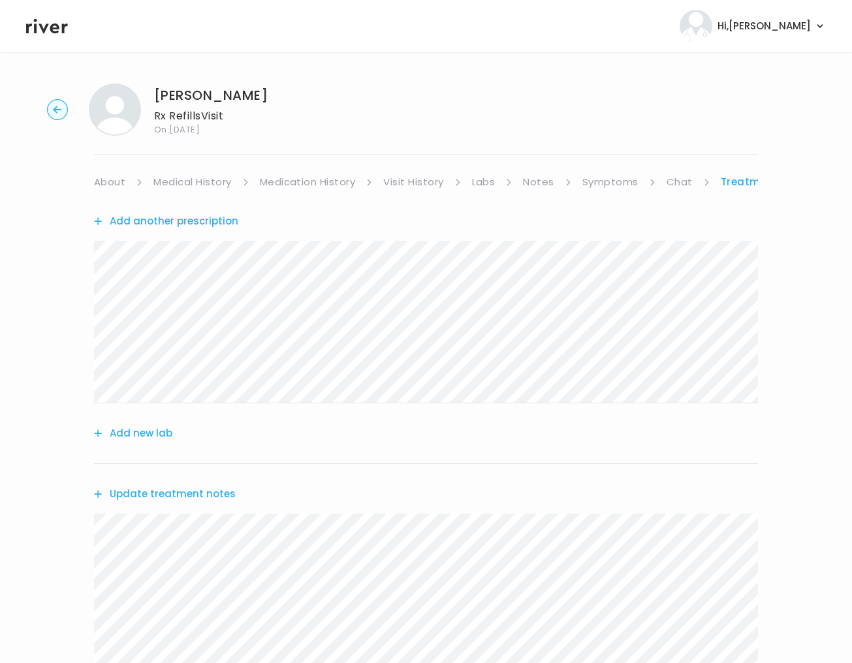
click at [114, 184] on link "About" at bounding box center [109, 182] width 31 height 18
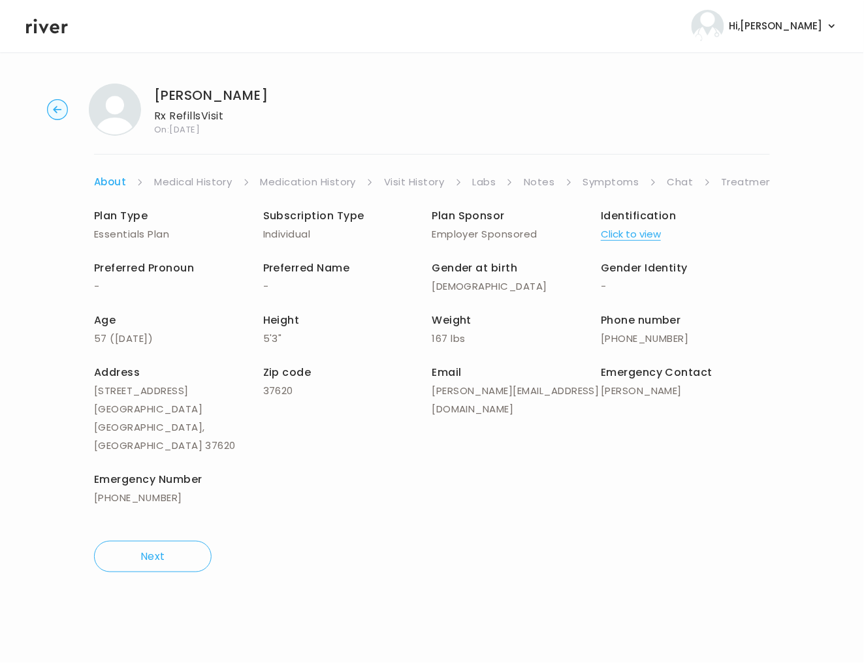
click at [766, 178] on link "Treatment Plan" at bounding box center [762, 182] width 81 height 18
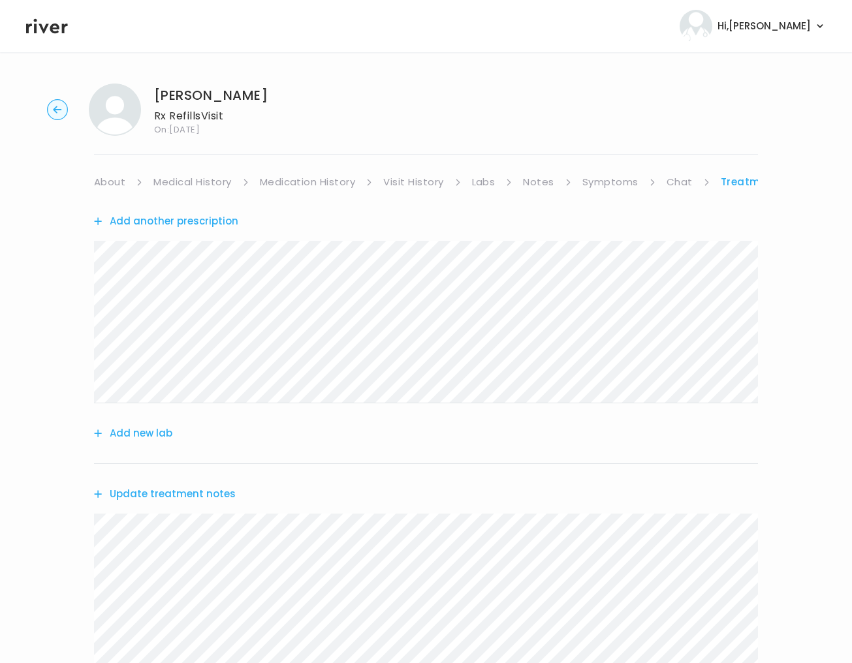
click at [144, 494] on button "Update treatment notes" at bounding box center [165, 494] width 142 height 18
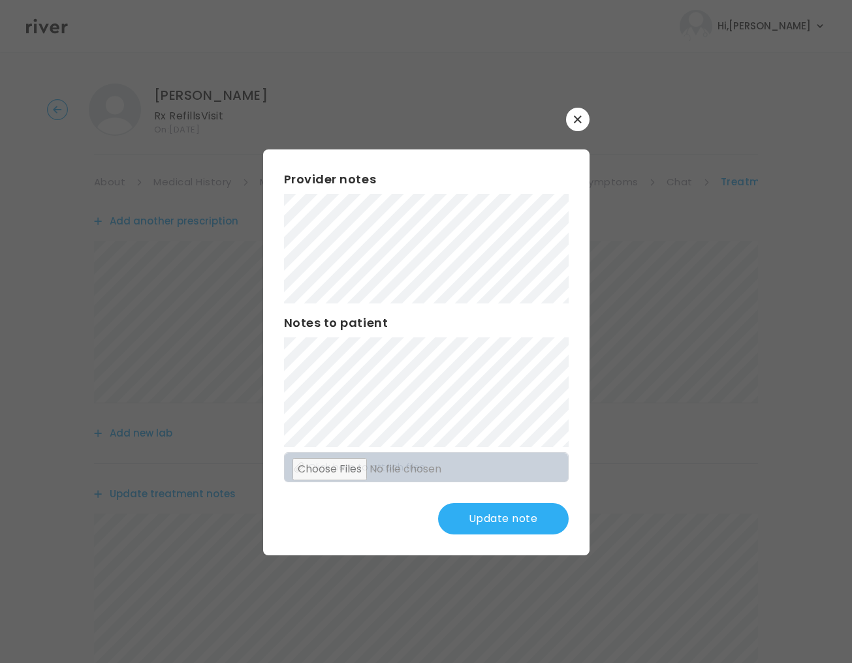
click at [488, 521] on button "Update note" at bounding box center [503, 518] width 131 height 31
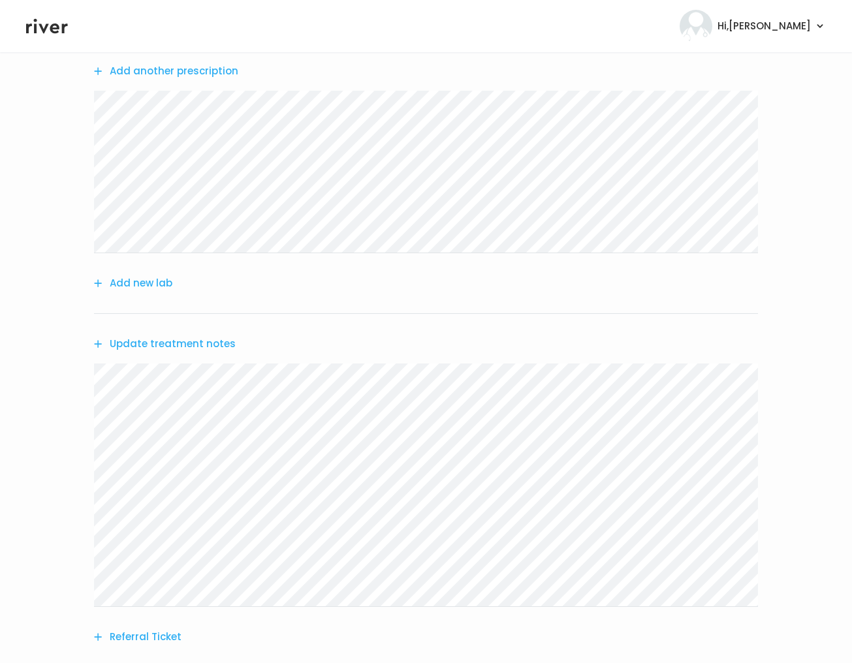
scroll to position [278, 0]
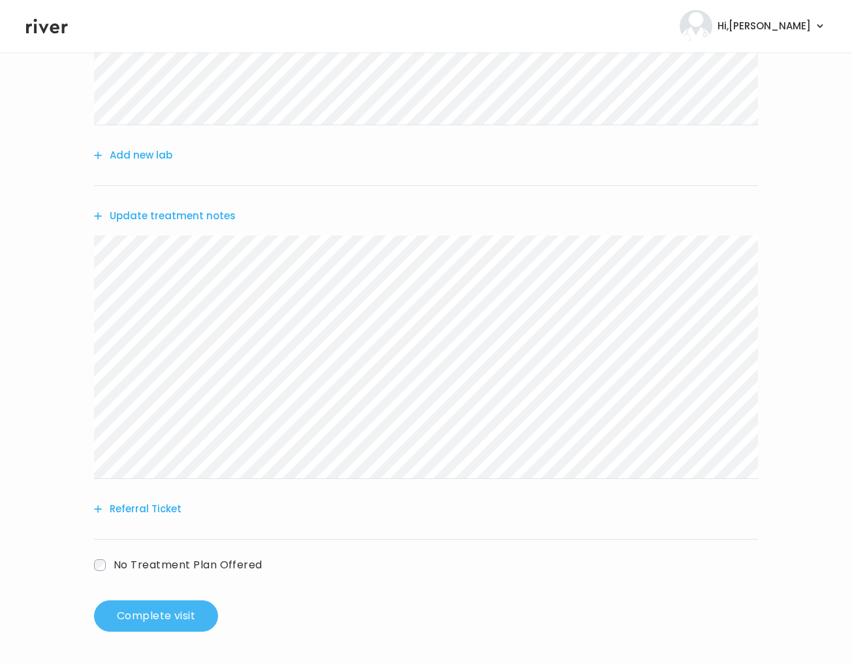
click at [168, 613] on button "Complete visit" at bounding box center [156, 616] width 124 height 31
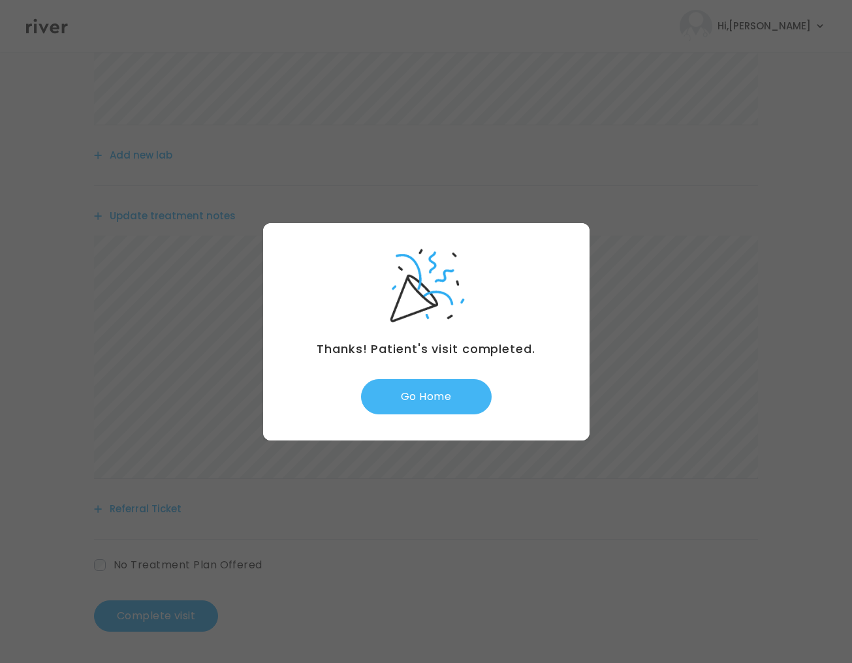
click at [443, 394] on button "Go Home" at bounding box center [426, 396] width 131 height 35
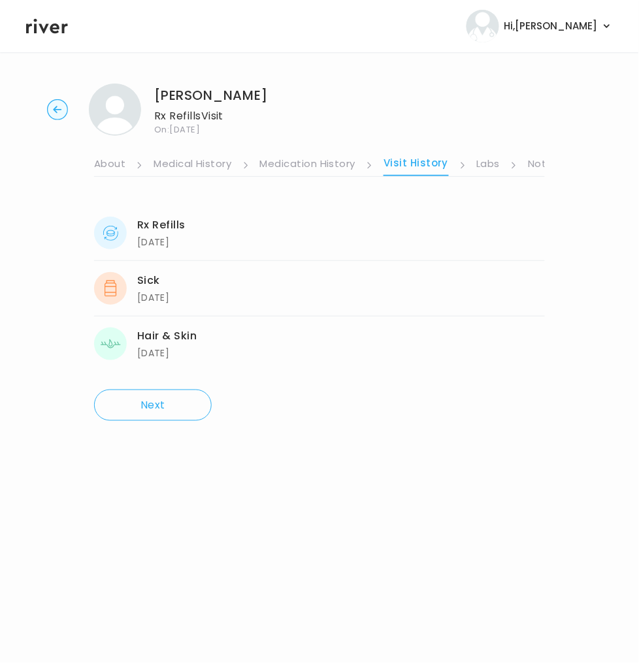
click at [536, 164] on link "Notes" at bounding box center [543, 165] width 31 height 21
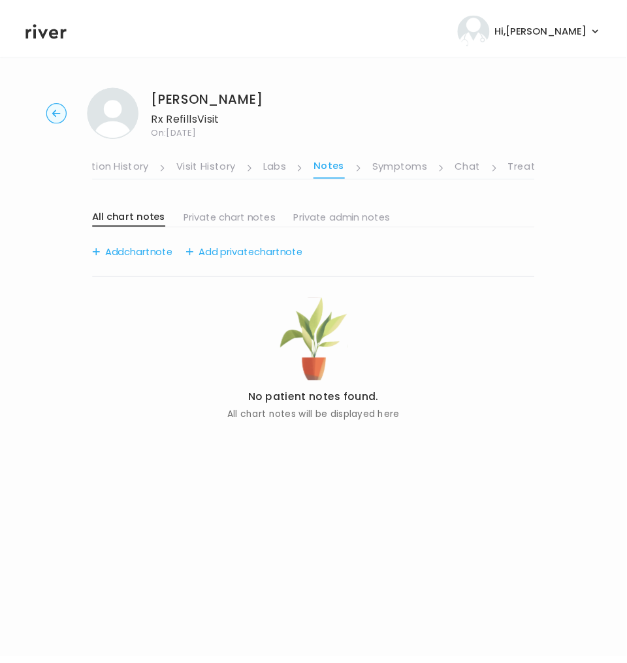
scroll to position [0, 229]
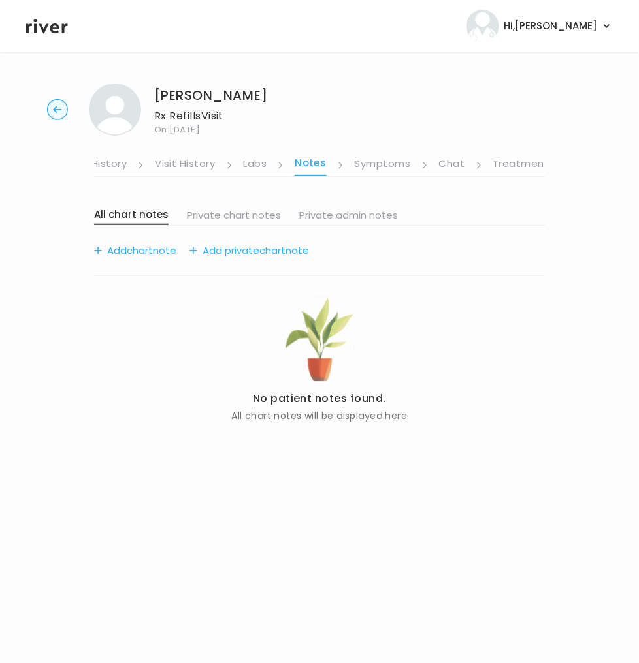
click at [538, 165] on link "Treatment Plan" at bounding box center [533, 165] width 81 height 21
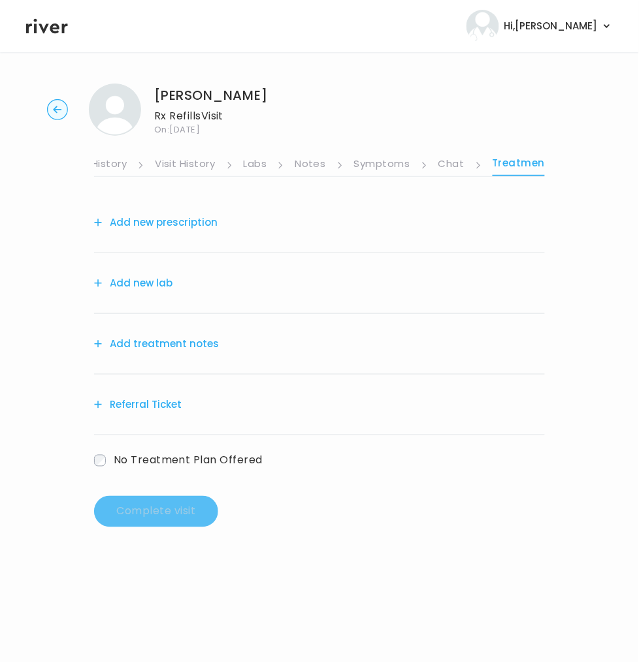
click at [135, 285] on button "Add new lab" at bounding box center [133, 283] width 78 height 18
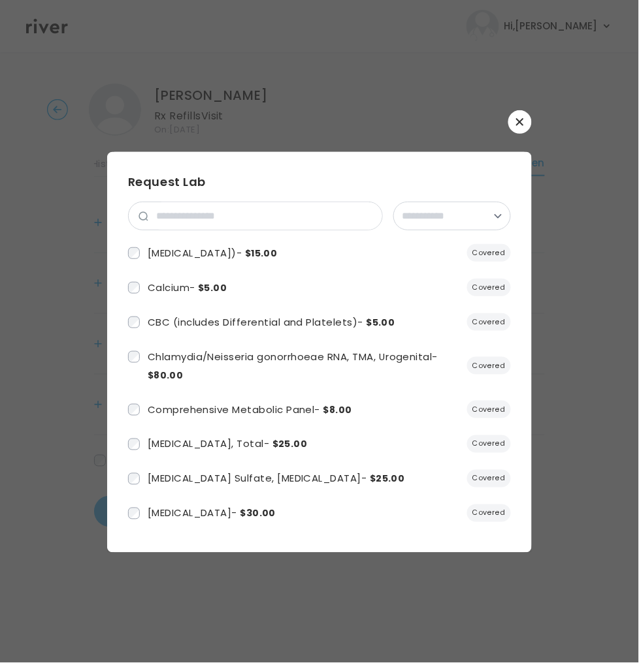
click at [517, 117] on button "button" at bounding box center [520, 122] width 24 height 24
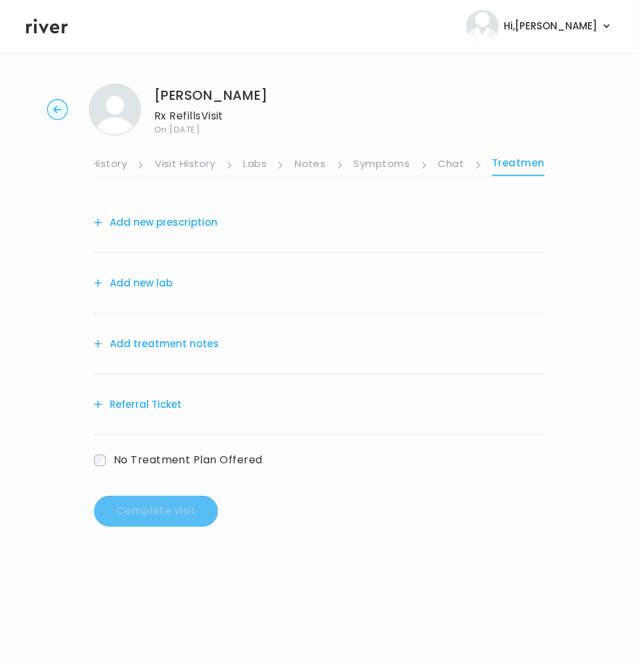
click at [148, 338] on button "Add treatment notes" at bounding box center [156, 344] width 125 height 18
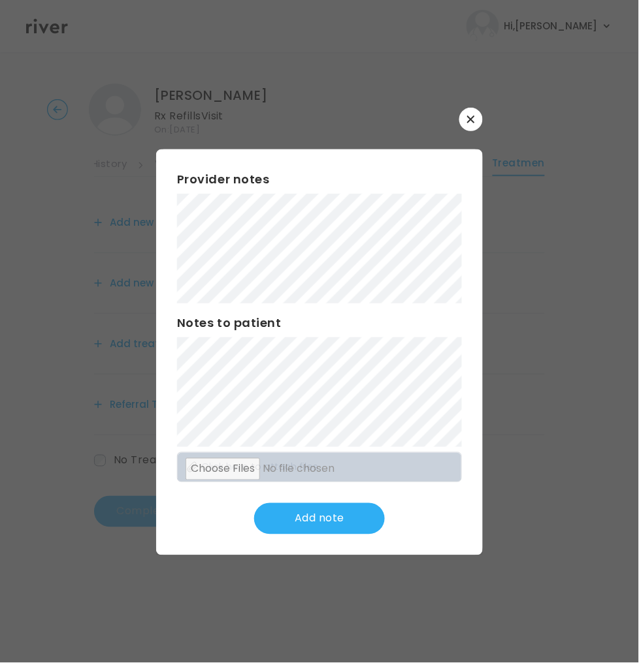
click at [479, 114] on button "button" at bounding box center [471, 120] width 24 height 24
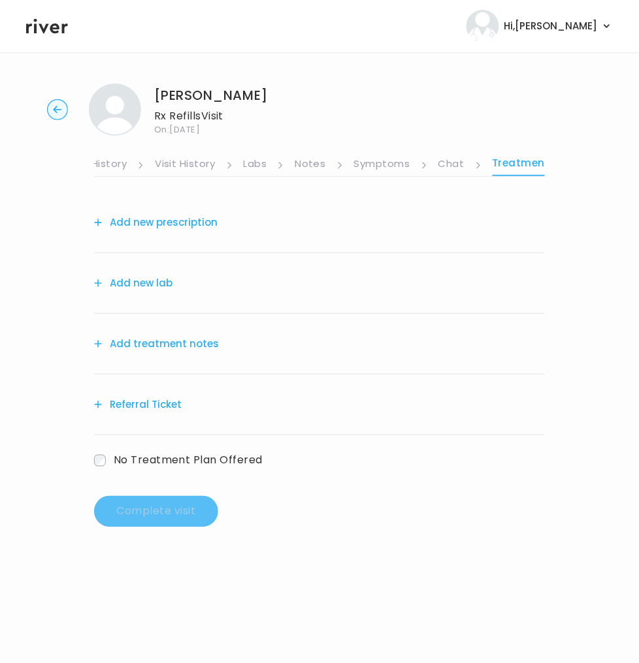
click at [377, 159] on link "Symptoms" at bounding box center [382, 165] width 56 height 21
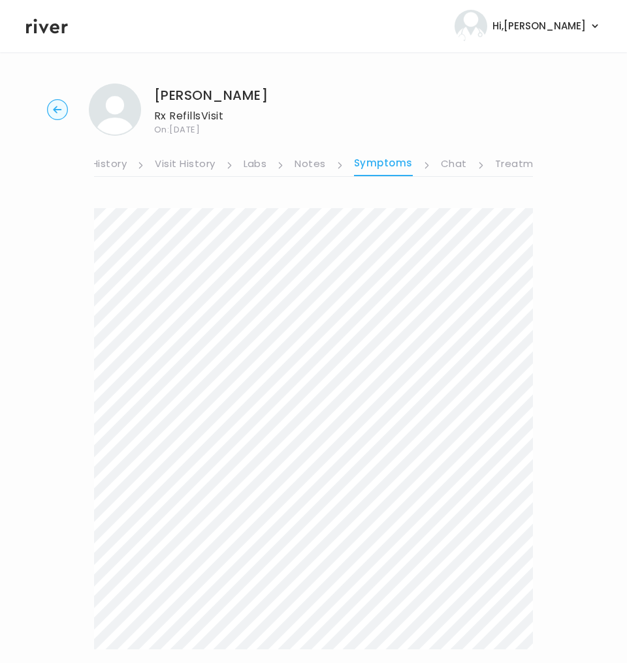
click at [458, 165] on link "Chat" at bounding box center [454, 165] width 26 height 21
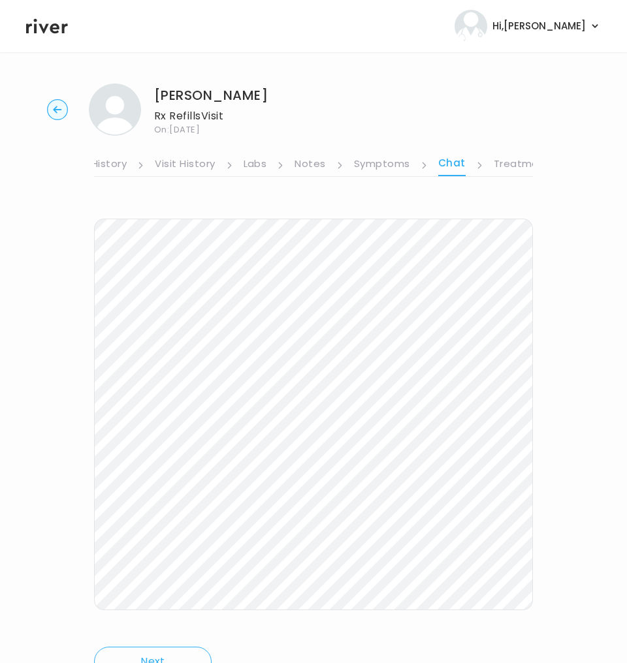
click at [312, 165] on link "Notes" at bounding box center [310, 165] width 31 height 21
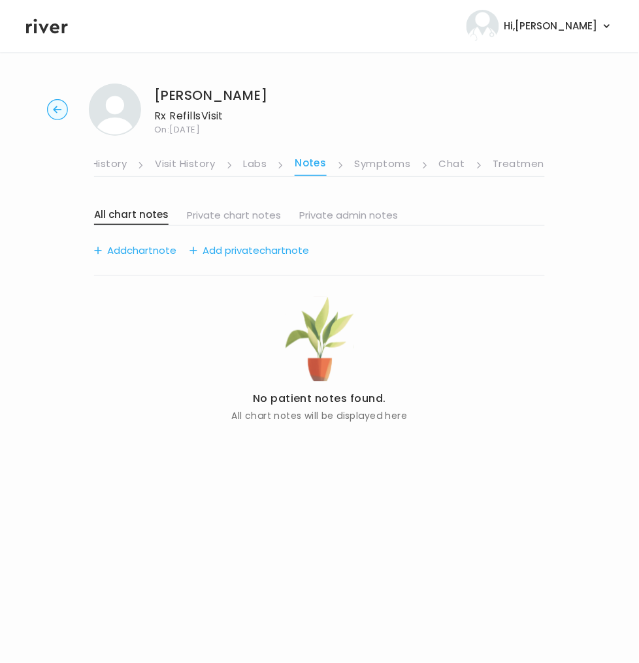
click at [199, 171] on link "Visit History" at bounding box center [185, 165] width 60 height 21
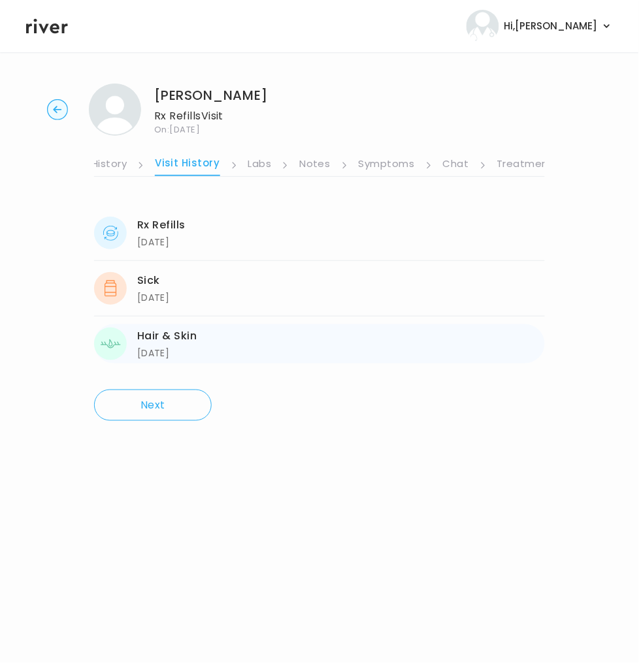
click at [187, 333] on div "Hair & Skin" at bounding box center [166, 336] width 59 height 18
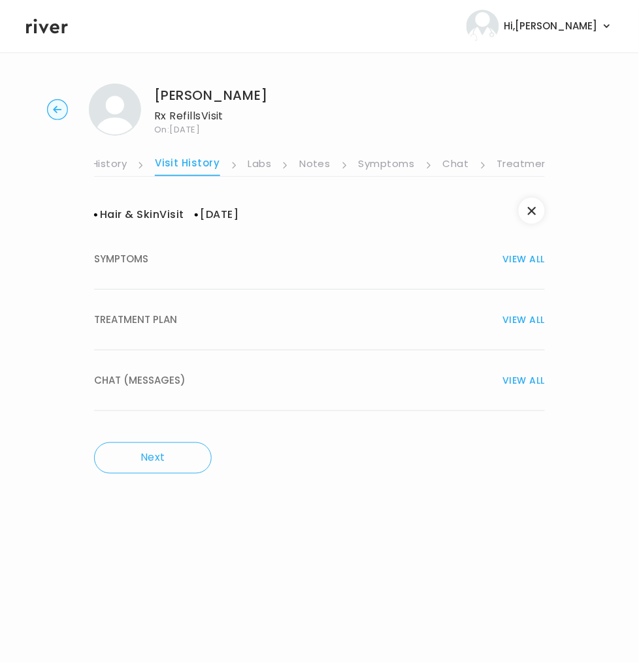
click at [219, 323] on div "TREATMENT PLAN VIEW ALL" at bounding box center [319, 320] width 451 height 18
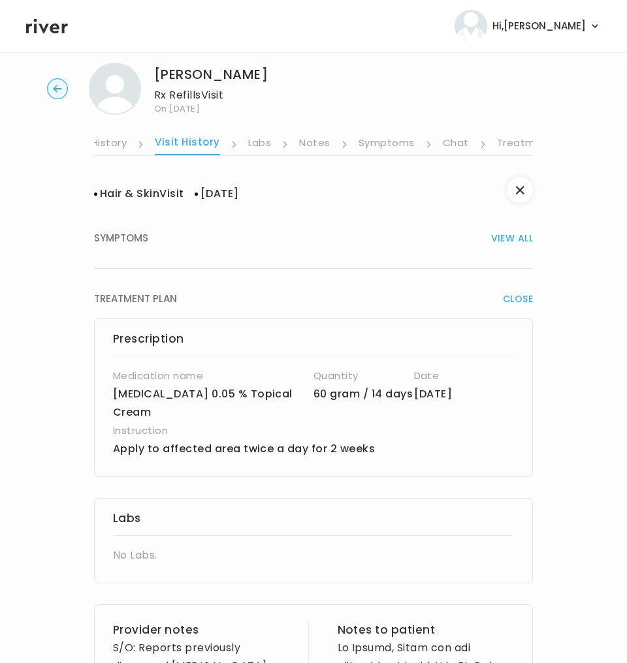
scroll to position [39, 0]
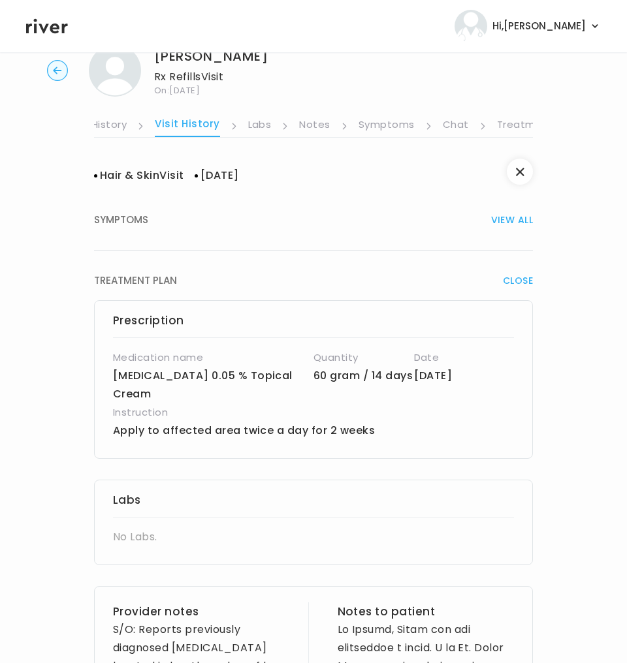
drag, startPoint x: 200, startPoint y: 398, endPoint x: 114, endPoint y: 384, distance: 86.6
click at [114, 384] on p "[MEDICAL_DATA] 0.05 % Topical Cream" at bounding box center [213, 385] width 200 height 37
copy p "[MEDICAL_DATA] 0.05 % Topical Cream"
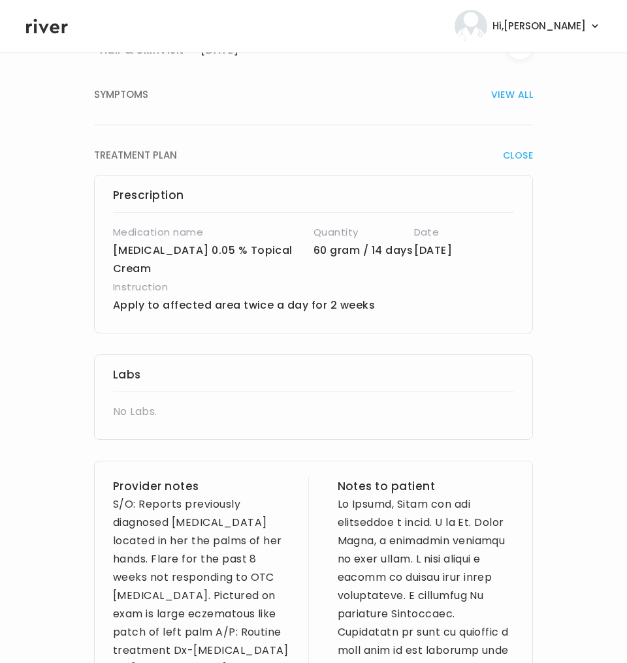
scroll to position [170, 0]
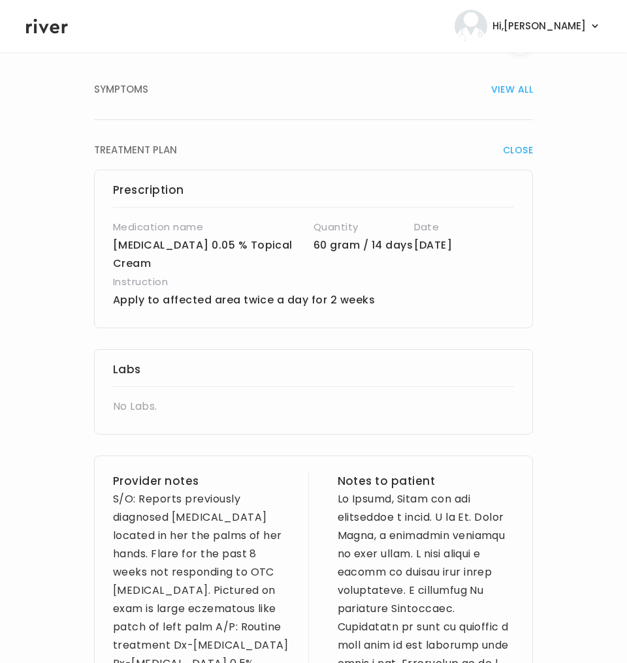
click at [368, 290] on h4 "Instruction" at bounding box center [280, 282] width 334 height 18
drag, startPoint x: 371, startPoint y: 296, endPoint x: 109, endPoint y: 299, distance: 261.9
click at [109, 299] on div "Prescription Medication name clobetasol propionate 0.05 % Topical Cream Quantit…" at bounding box center [313, 249] width 439 height 159
copy p "Apply to affected area twice a day for 2 weeks"
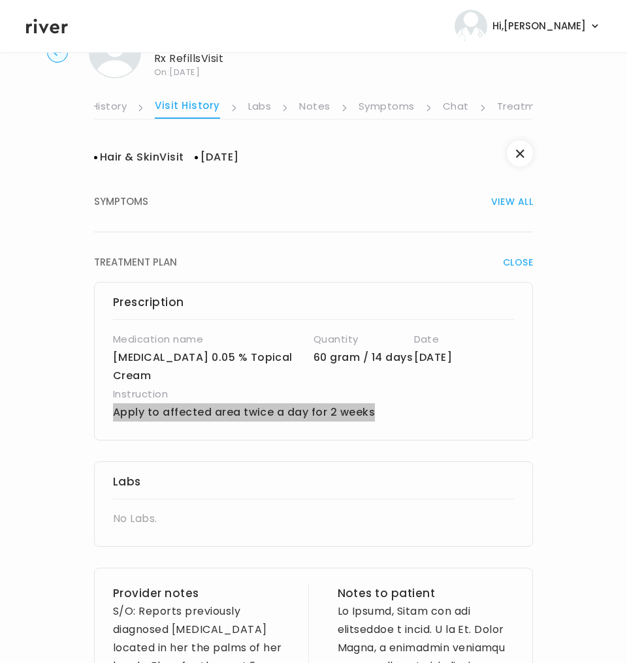
scroll to position [0, 0]
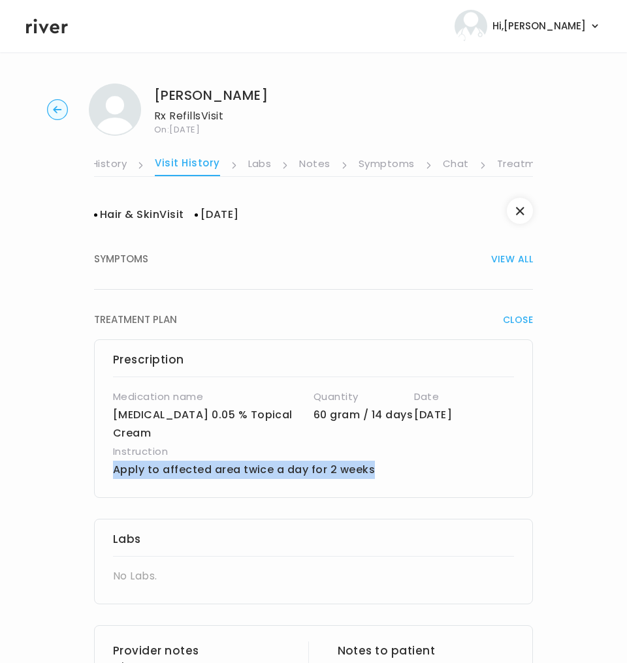
click at [385, 167] on link "Symptoms" at bounding box center [386, 165] width 56 height 21
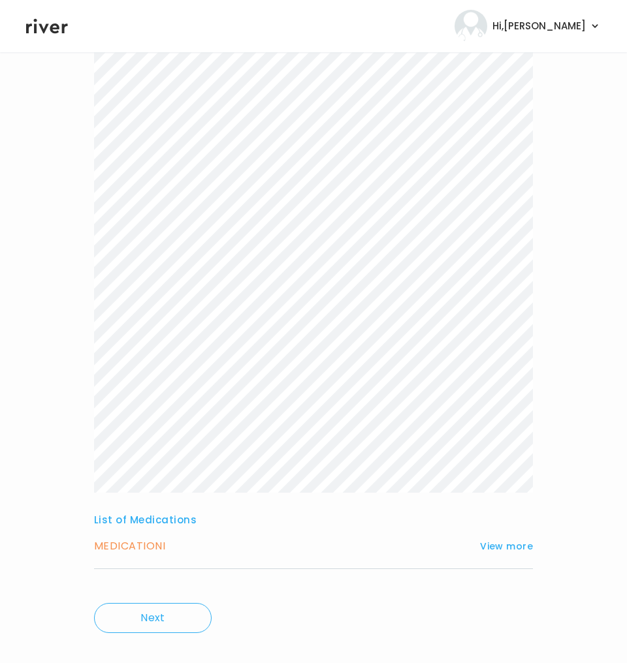
scroll to position [176, 0]
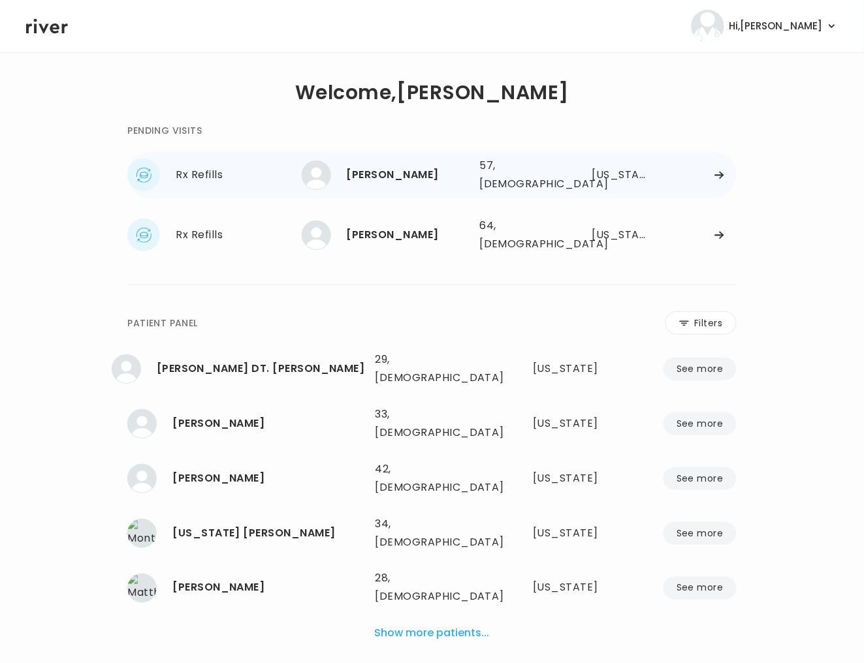
click at [432, 175] on div "[PERSON_NAME]" at bounding box center [408, 175] width 123 height 18
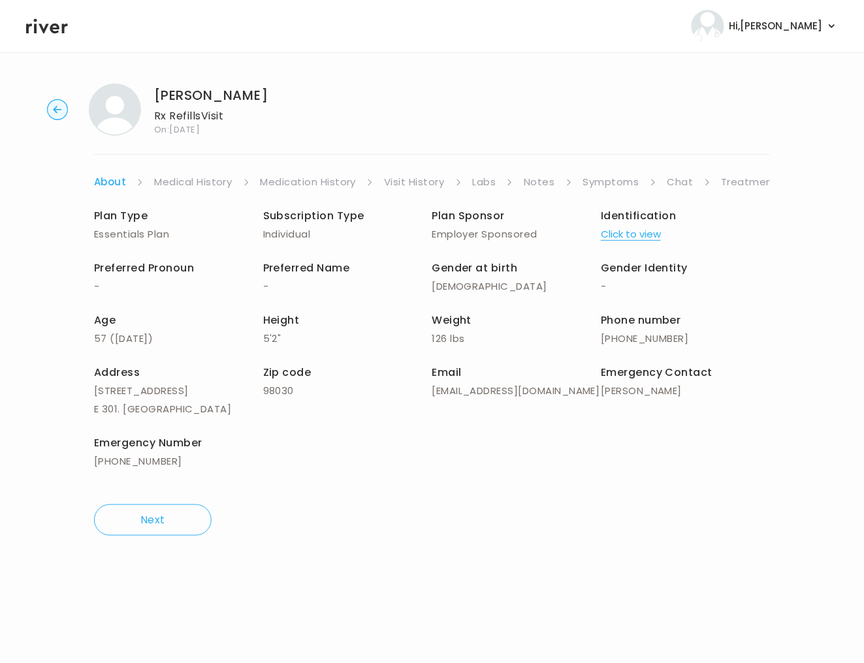
click at [620, 184] on link "Symptoms" at bounding box center [611, 182] width 56 height 18
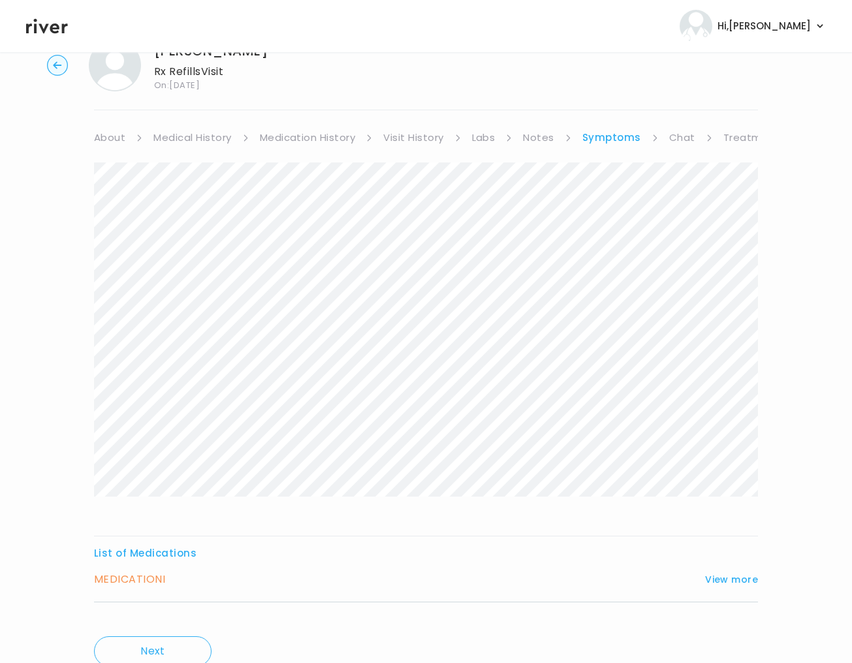
scroll to position [98, 0]
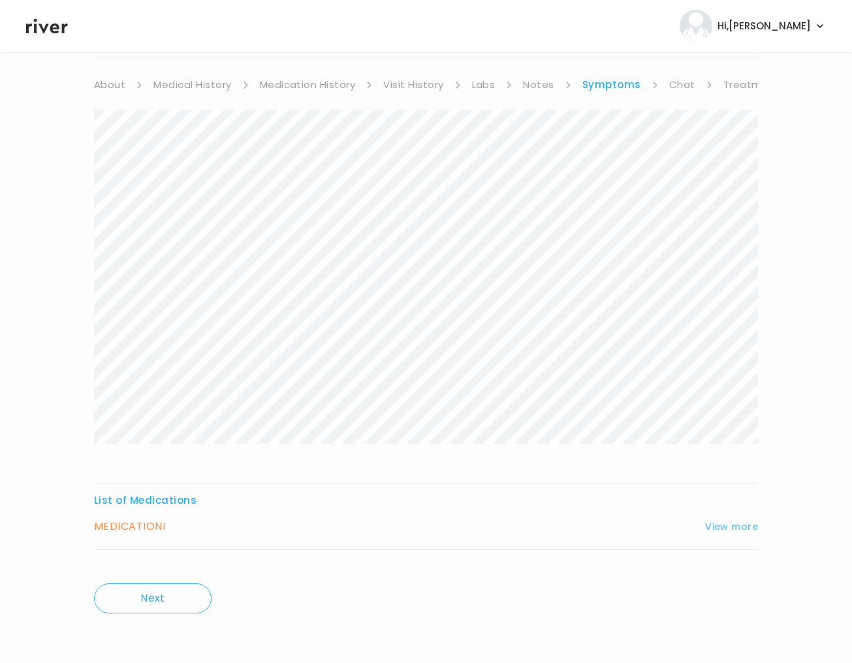
click at [757, 527] on div "[PERSON_NAME] Rx Refills Visit On: [DATE] About Medical History Medication Hist…" at bounding box center [426, 309] width 852 height 667
click at [737, 526] on button "View more" at bounding box center [731, 527] width 53 height 16
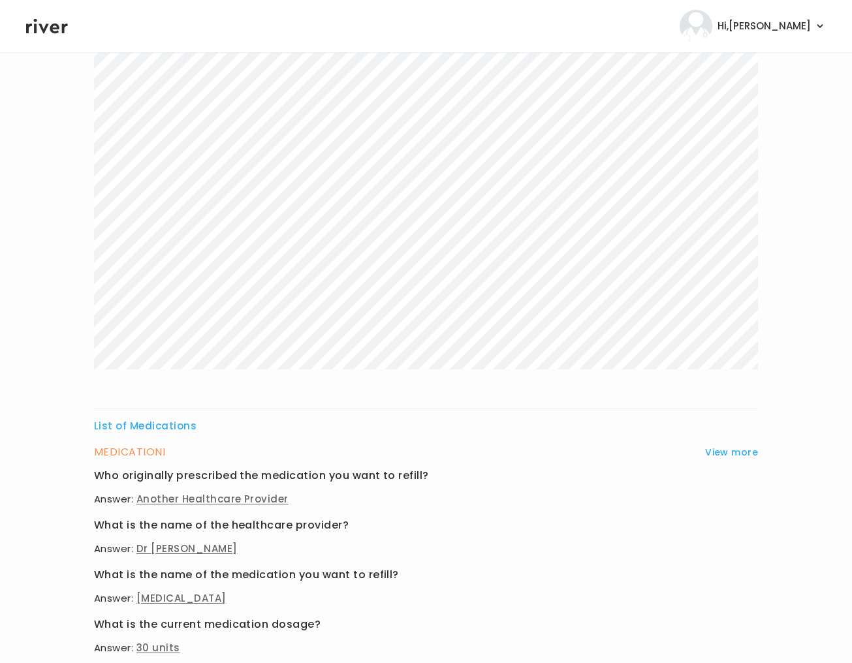
scroll to position [0, 0]
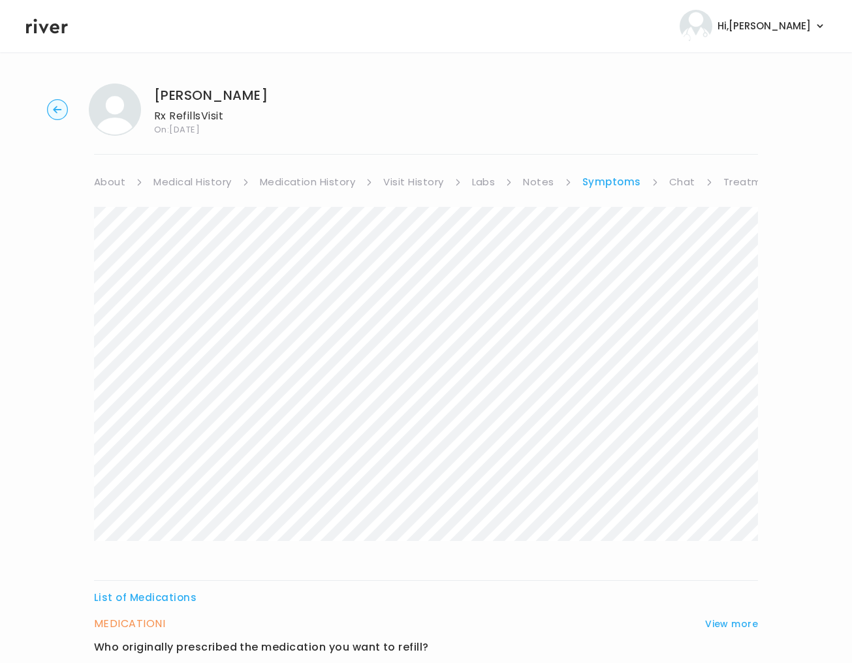
click at [674, 180] on link "Chat" at bounding box center [682, 182] width 26 height 18
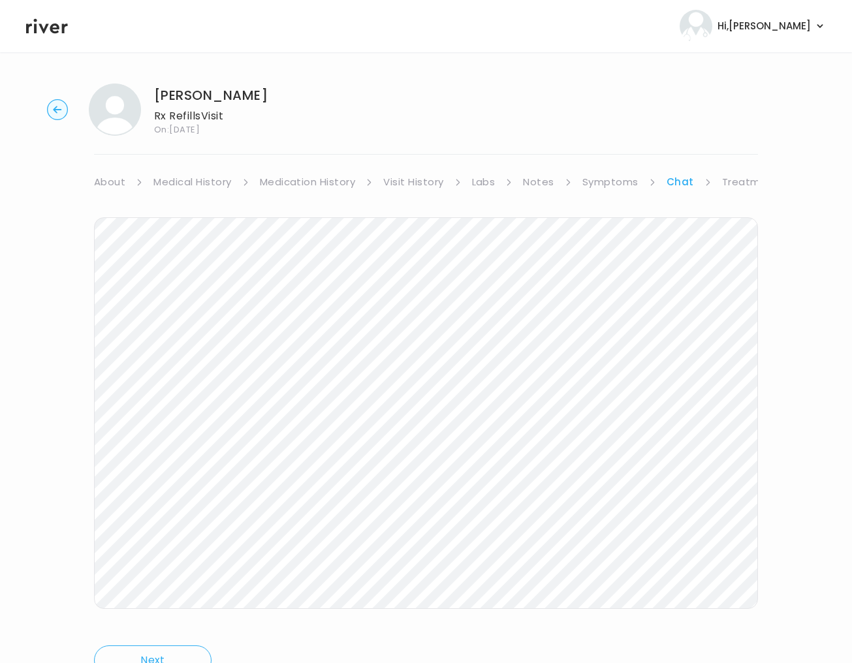
click at [739, 180] on link "Treatment Plan" at bounding box center [762, 182] width 81 height 18
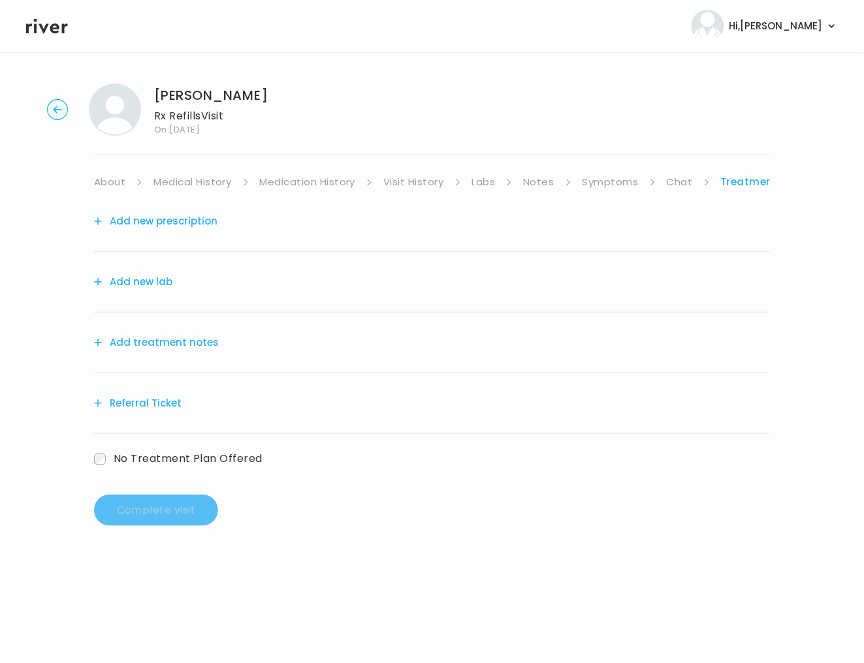
click at [675, 183] on link "Chat" at bounding box center [680, 182] width 26 height 18
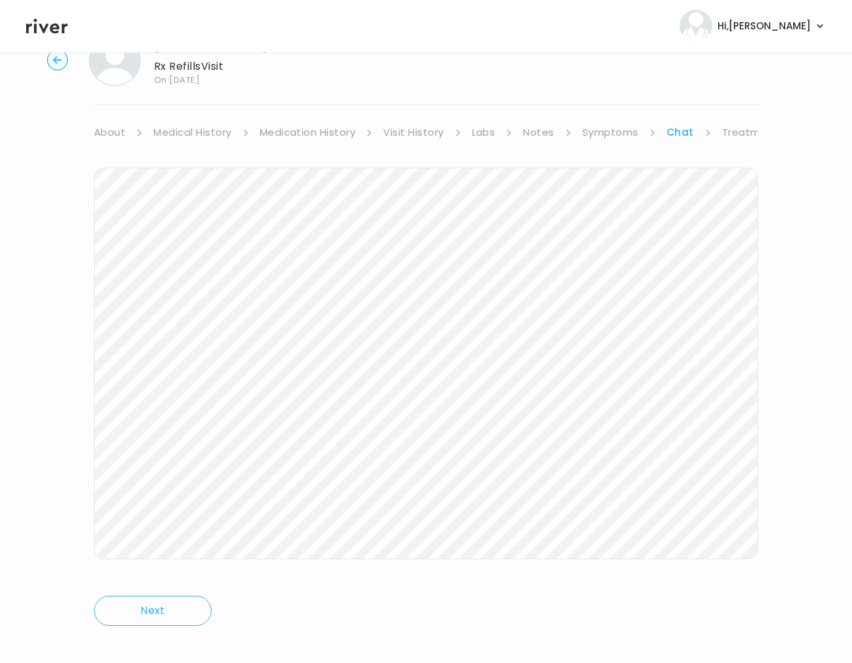
scroll to position [62, 0]
